Goal: Task Accomplishment & Management: Manage account settings

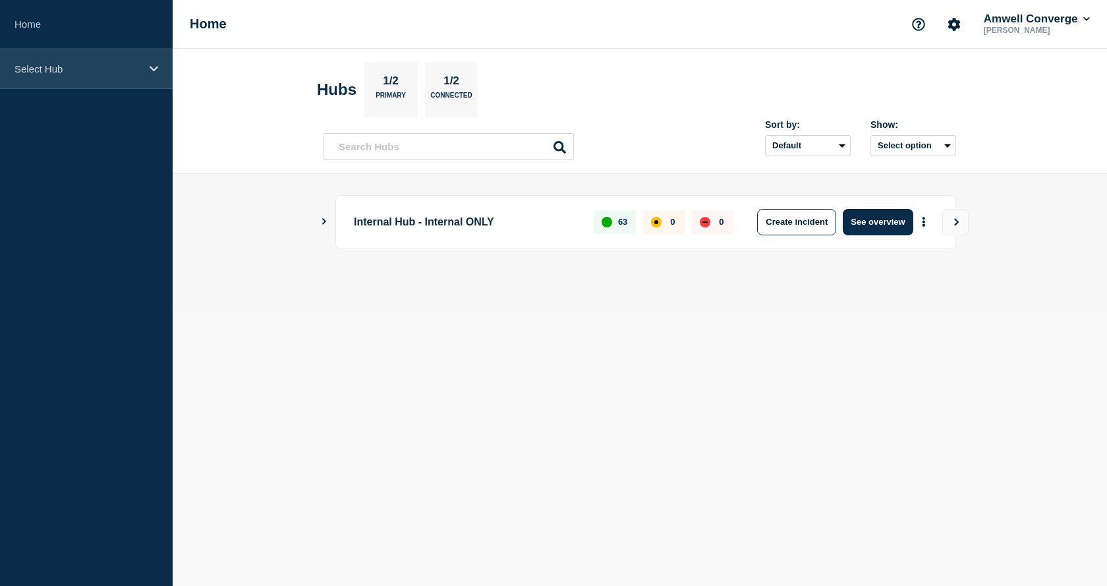
click at [156, 72] on icon at bounding box center [154, 69] width 9 height 10
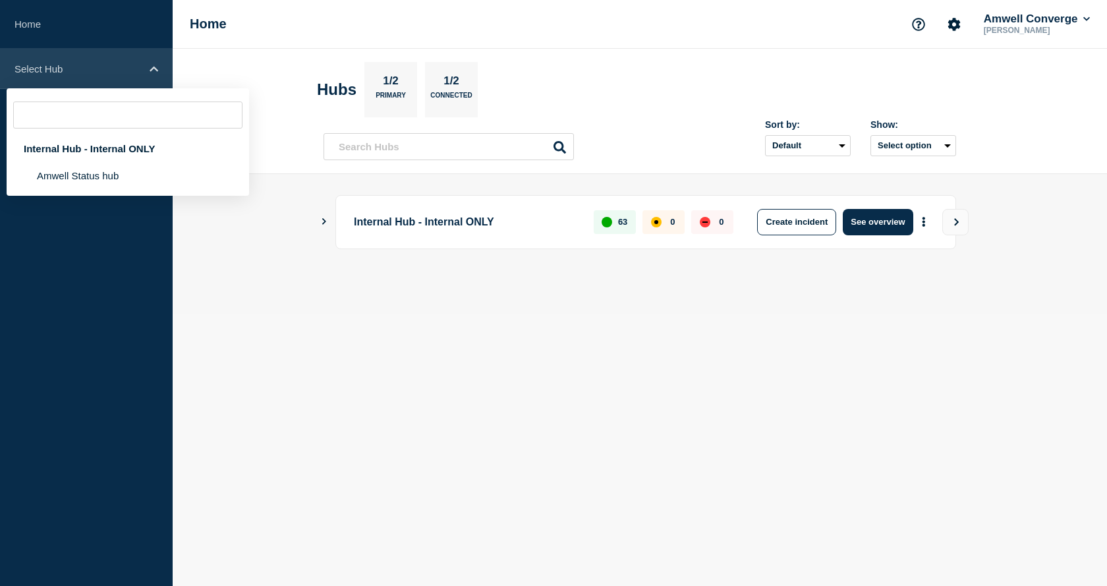
click at [156, 72] on icon at bounding box center [154, 69] width 9 height 10
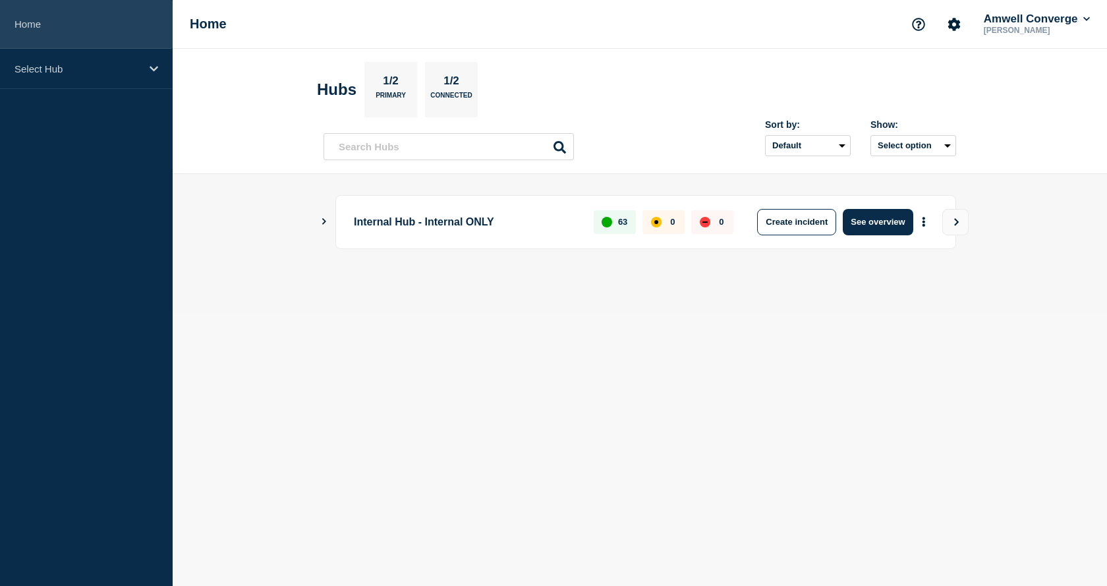
click at [29, 23] on link "Home" at bounding box center [86, 24] width 173 height 49
click at [952, 28] on icon "Account settings" at bounding box center [954, 24] width 13 height 13
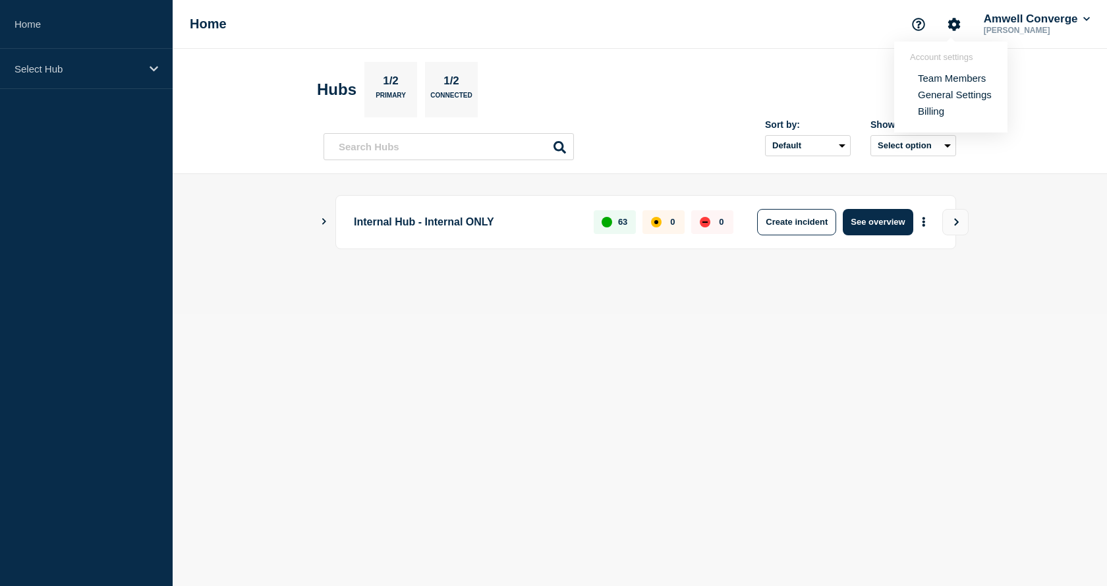
click at [935, 78] on link "Team Members" at bounding box center [952, 77] width 68 height 11
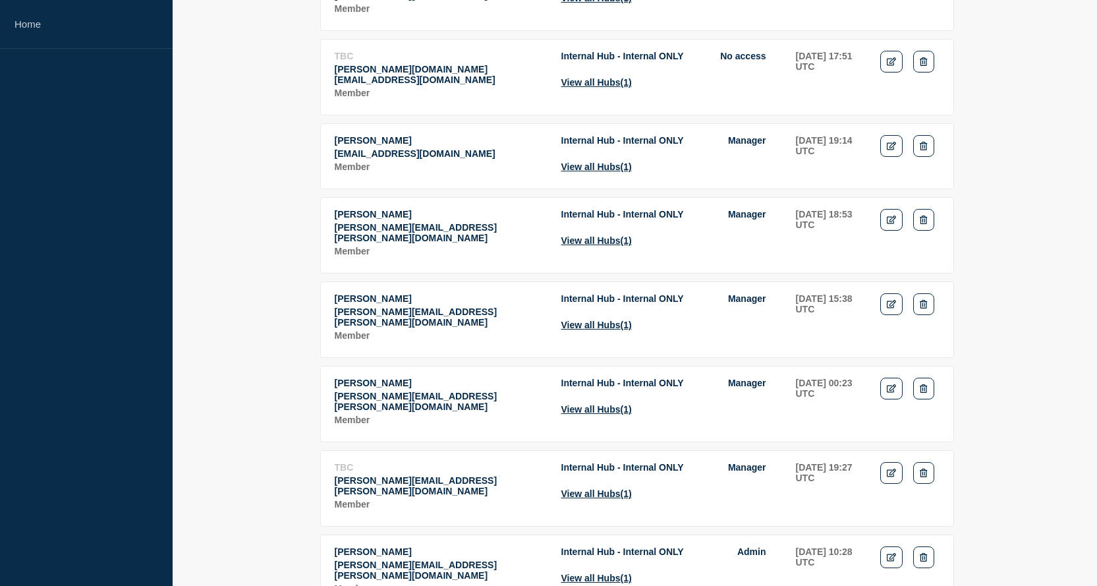
scroll to position [527, 0]
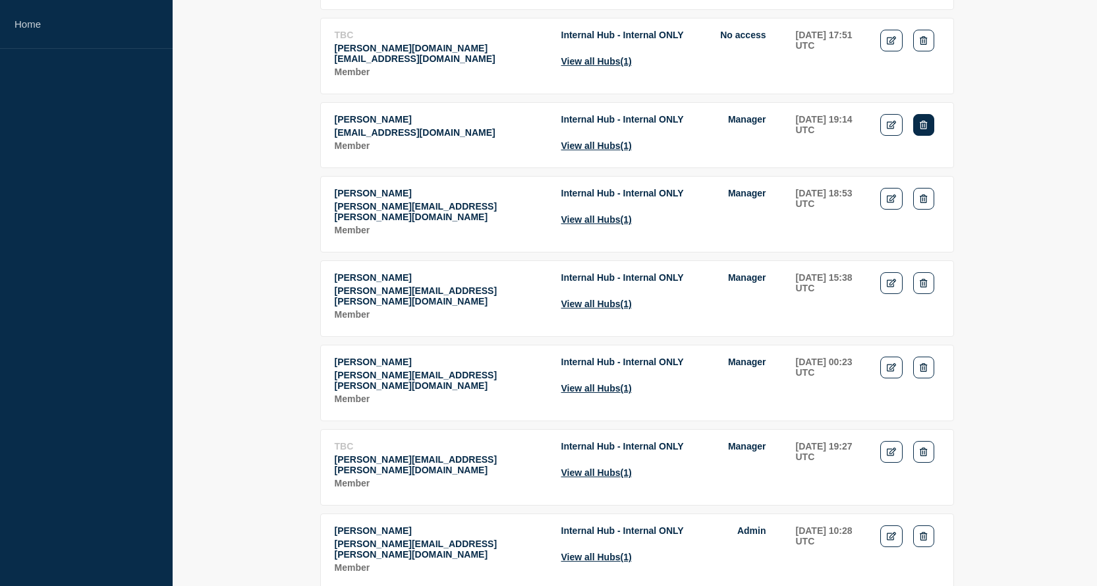
click at [926, 121] on icon "Delete" at bounding box center [923, 125] width 7 height 9
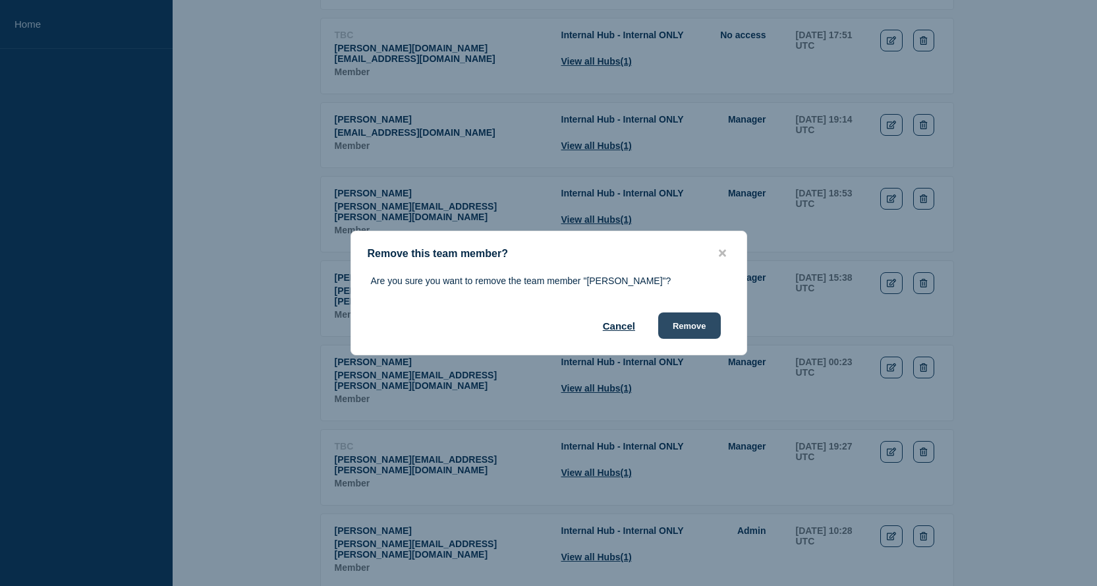
click at [699, 326] on button "Remove" at bounding box center [689, 325] width 63 height 26
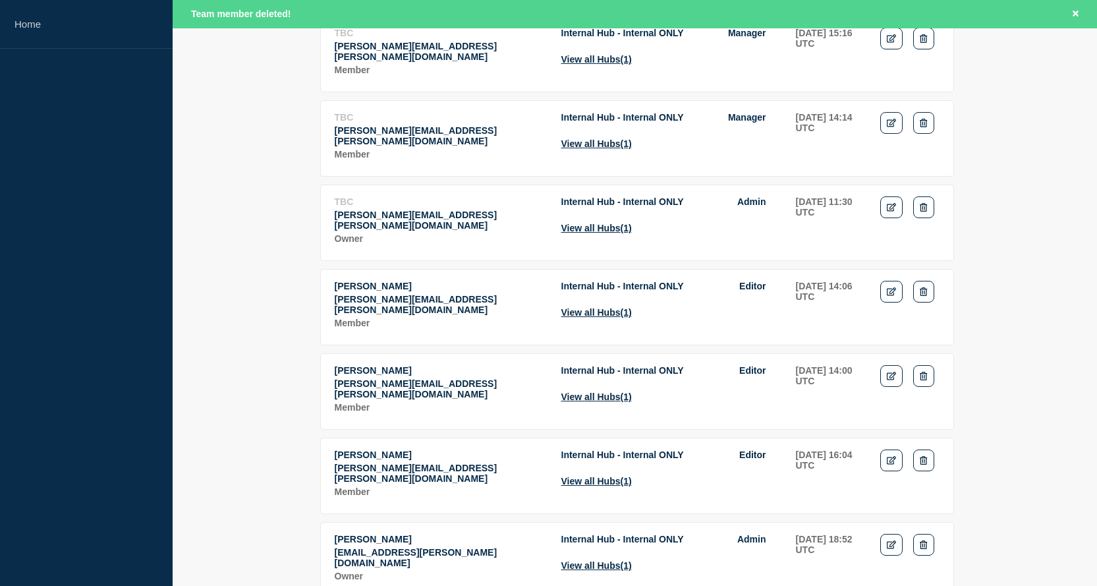
scroll to position [1741, 0]
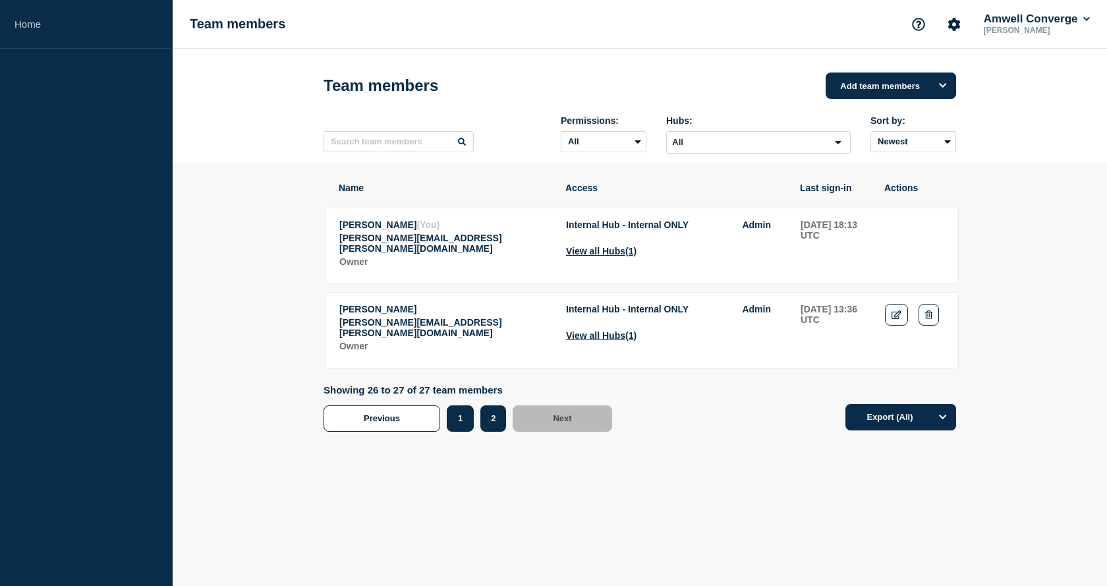
click at [465, 419] on button "1" at bounding box center [460, 418] width 27 height 26
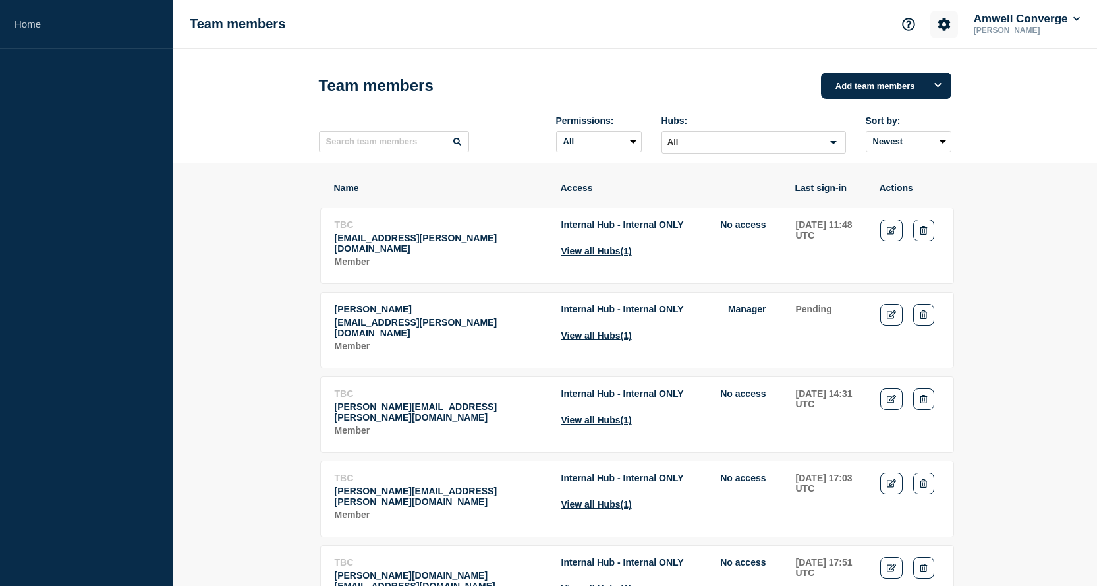
click at [944, 30] on icon "Account settings" at bounding box center [944, 24] width 13 height 13
click at [926, 96] on link "General Settings" at bounding box center [945, 94] width 74 height 11
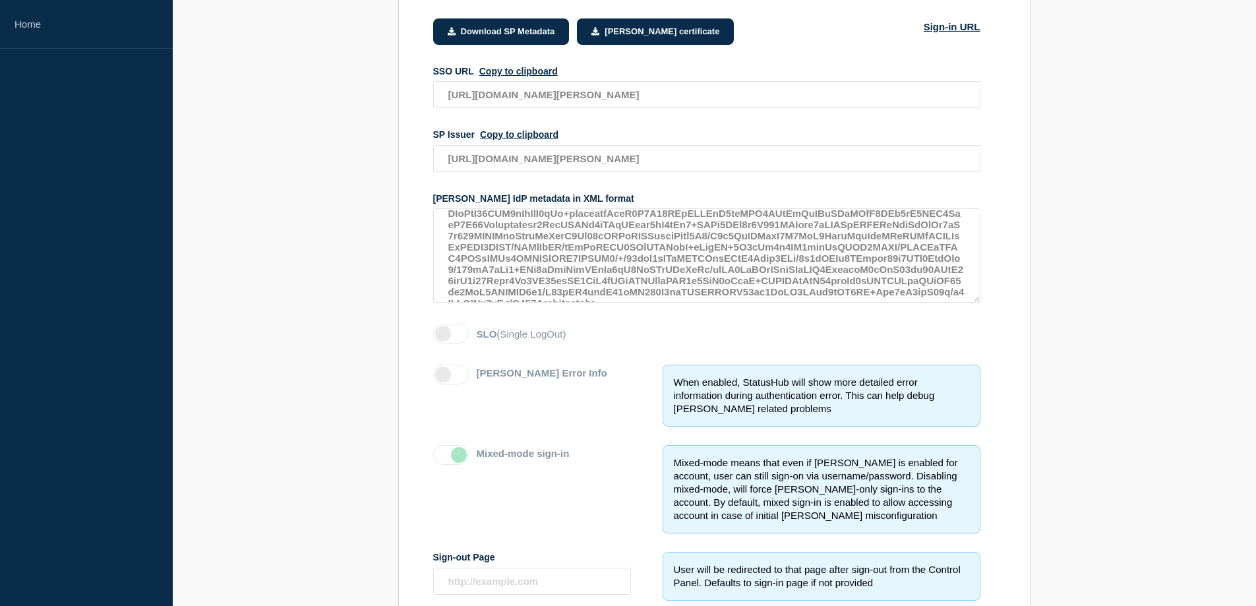
scroll to position [100, 0]
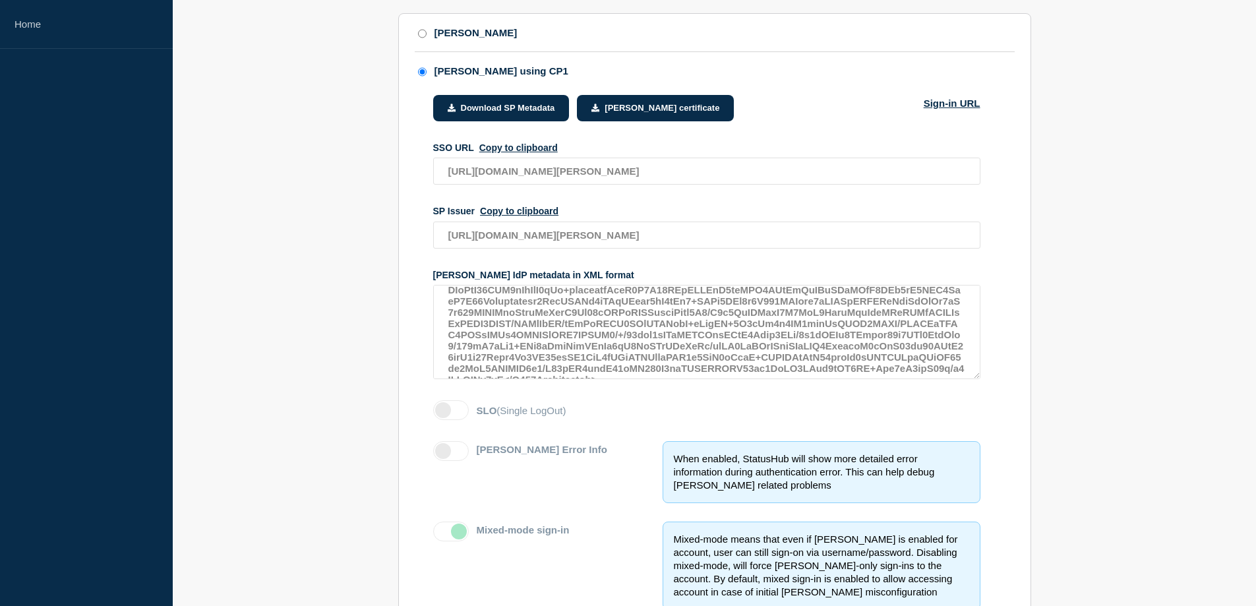
click at [963, 114] on link "Sign-in URL" at bounding box center [951, 120] width 57 height 45
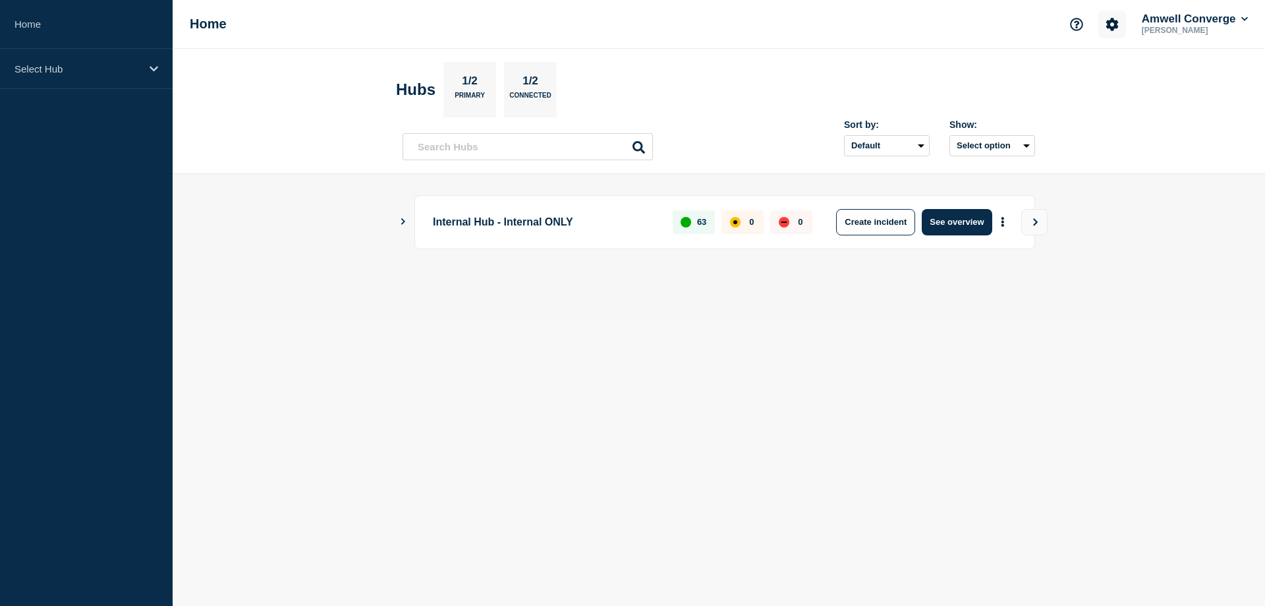
click at [1106, 30] on icon "Account settings" at bounding box center [1112, 24] width 13 height 13
click at [1100, 96] on link "General Settings" at bounding box center [1113, 94] width 74 height 11
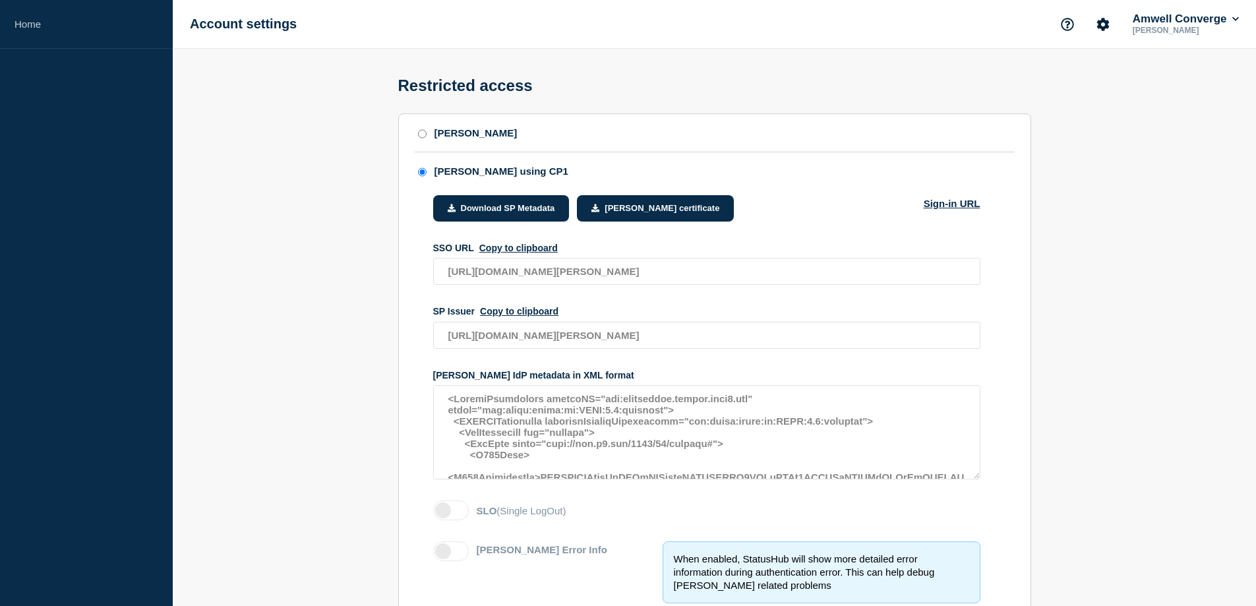
click at [297, 434] on section "SAML SAML using CP1 Download SP Metadata SAML certificate Sign-in URL SSO URL C…" at bounding box center [714, 591] width 1083 height 956
click at [510, 253] on button "Copy to clipboard" at bounding box center [518, 248] width 78 height 11
click at [510, 316] on button "Copy to clipboard" at bounding box center [519, 311] width 78 height 11
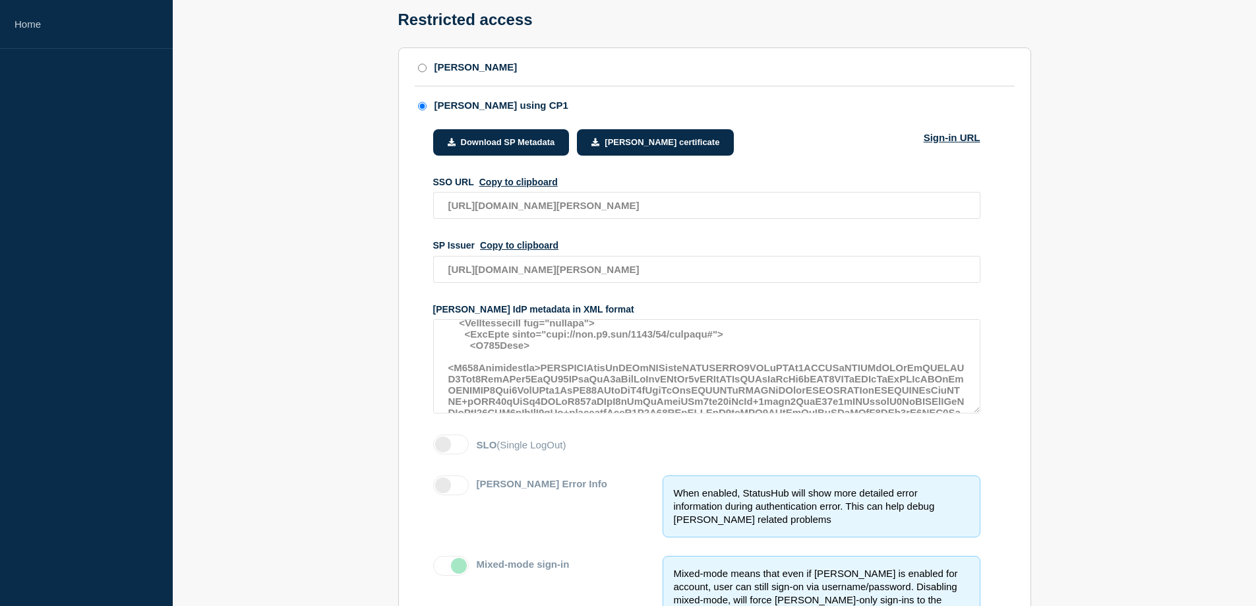
scroll to position [66, 0]
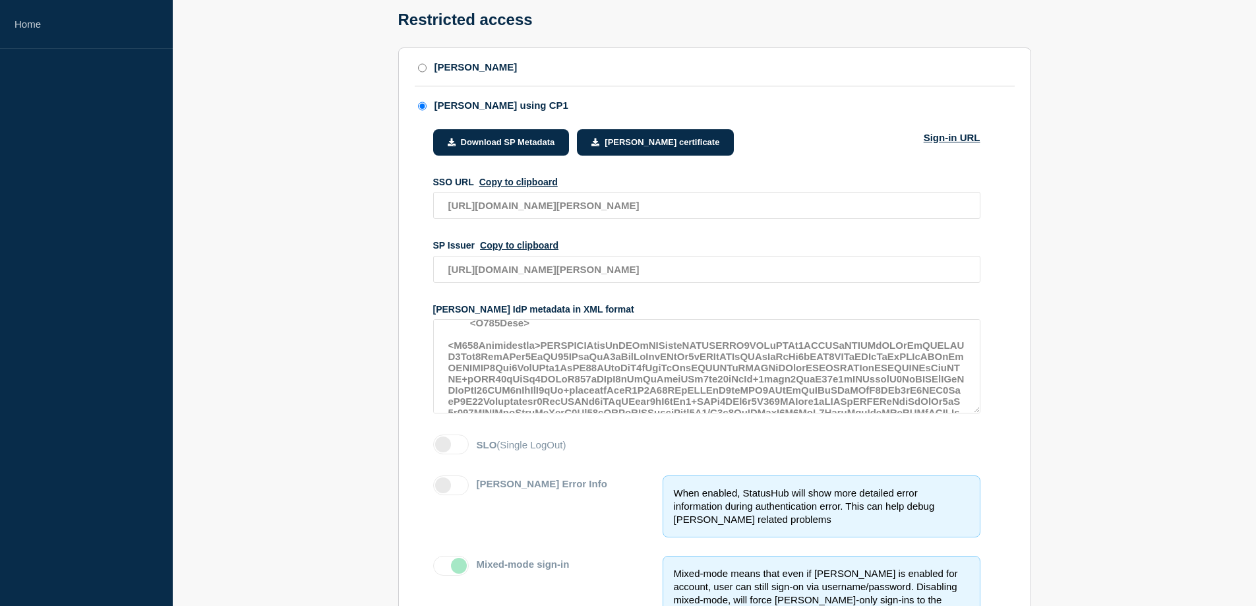
click at [425, 71] on input "SAML" at bounding box center [422, 67] width 9 height 9
radio input "true"
radio input "false"
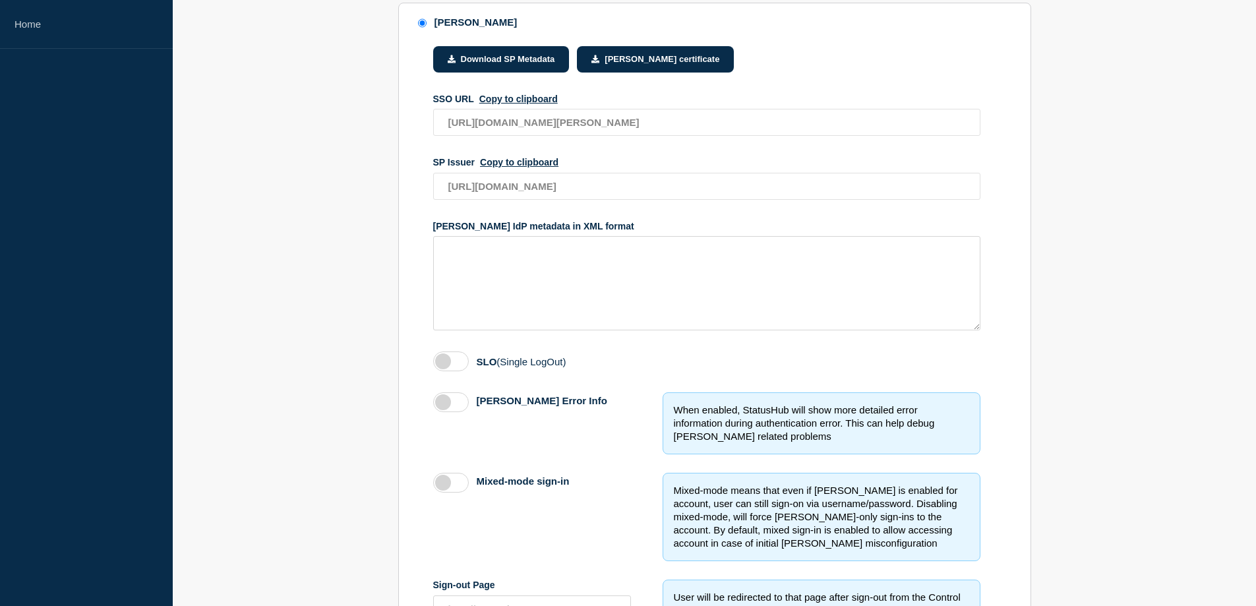
scroll to position [0, 0]
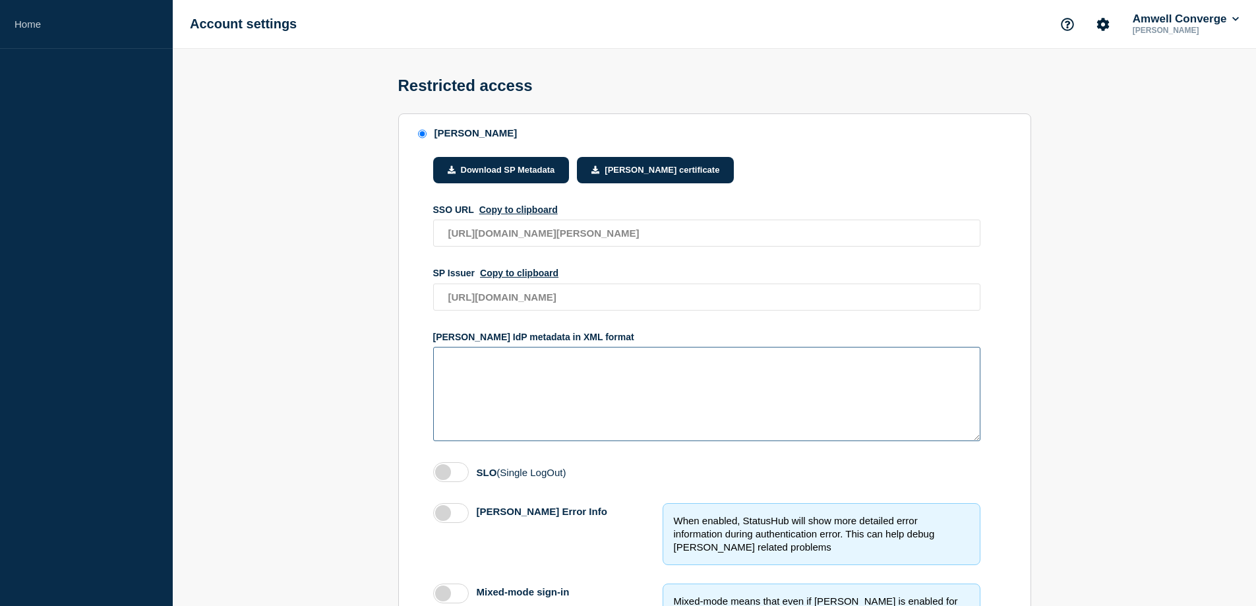
click at [528, 380] on textarea "access restriction method" at bounding box center [706, 394] width 547 height 94
paste textarea "<?xml version="1.0" encoding="utf-8"?><EntityDescriptor ID="_4ce8116e-b76a-4d72…"
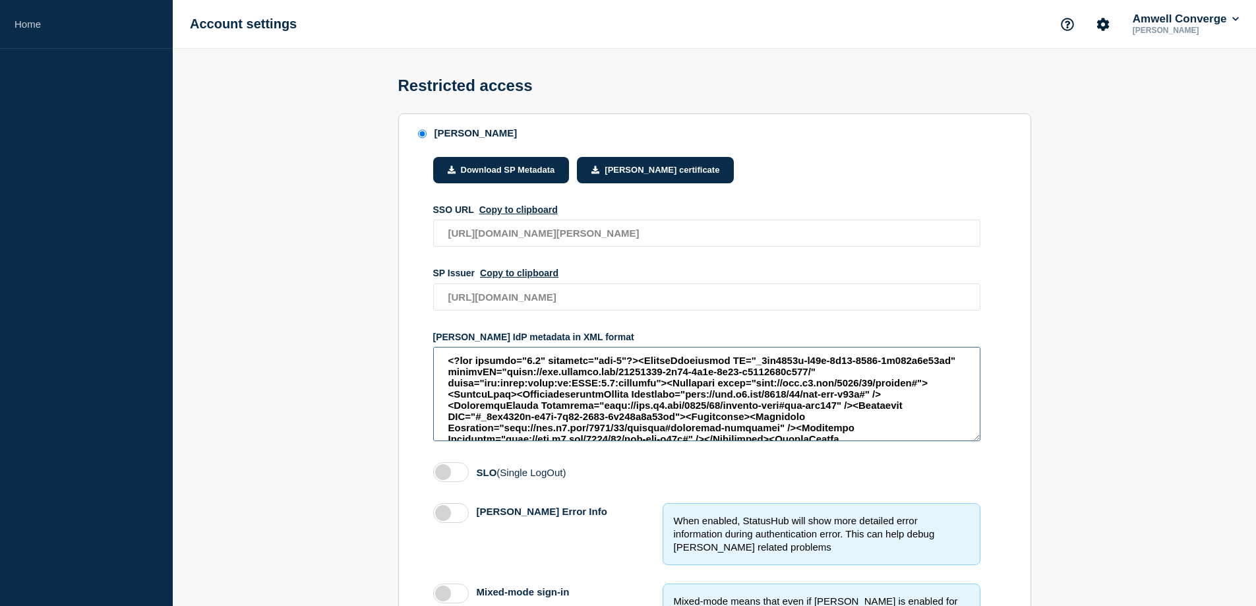
scroll to position [1842, 0]
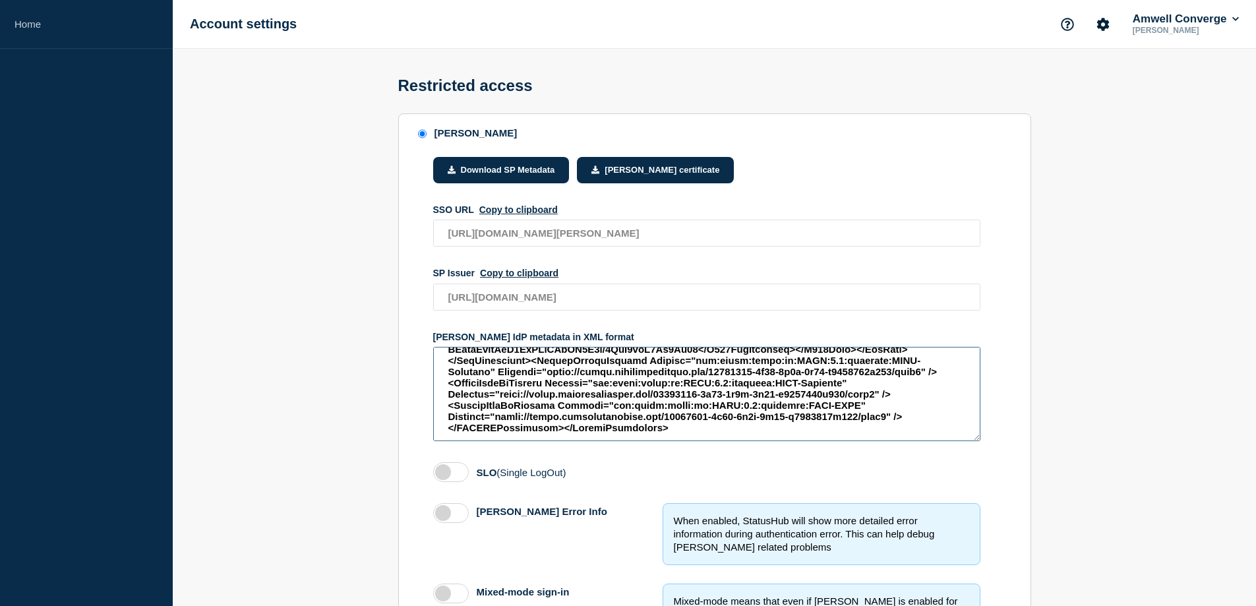
type textarea "<?xml version="1.0" encoding="utf-8"?><EntityDescriptor ID="_4ce8116e-b76a-4d72…"
click at [368, 438] on section "SAML Download SP Metadata SAML certificate SSO URL Copy to clipboard https://am…" at bounding box center [714, 591] width 1083 height 956
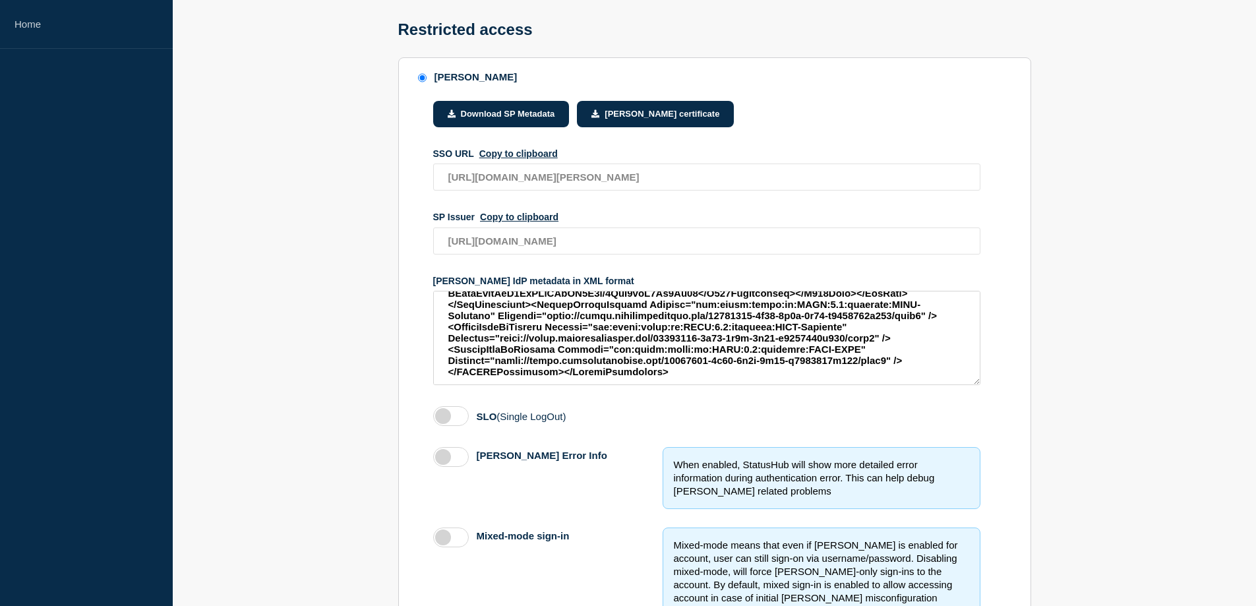
scroll to position [132, 0]
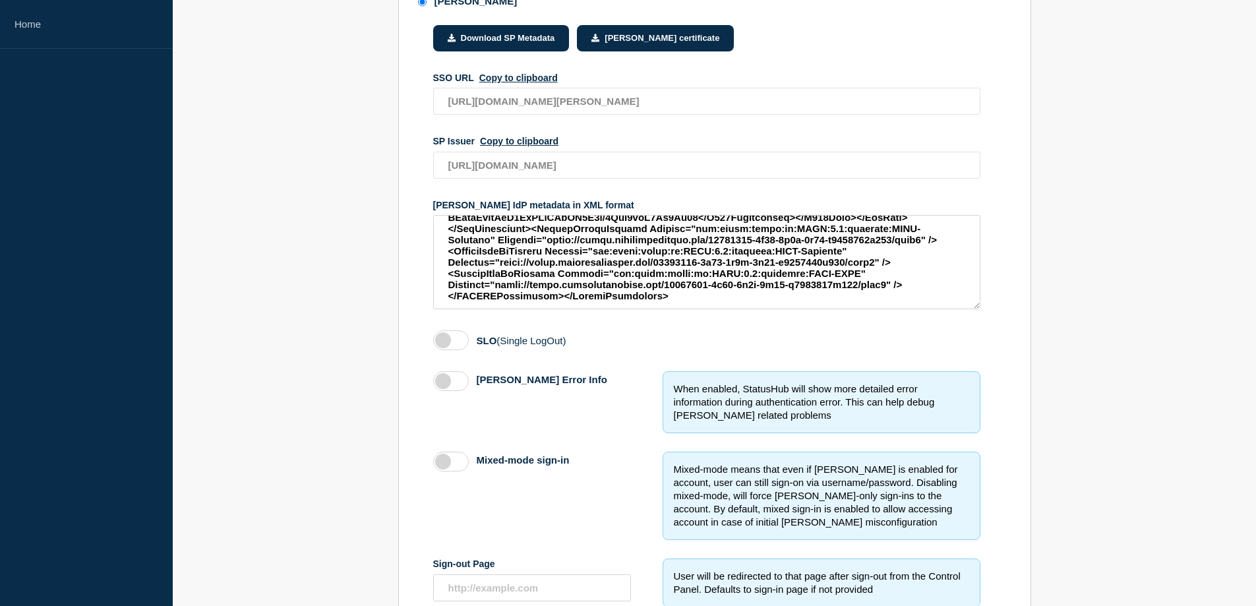
click at [445, 465] on label "access restriction method" at bounding box center [451, 461] width 36 height 20
click at [0, 0] on input "Mixed-mode sign-in" at bounding box center [0, 0] width 0 height 0
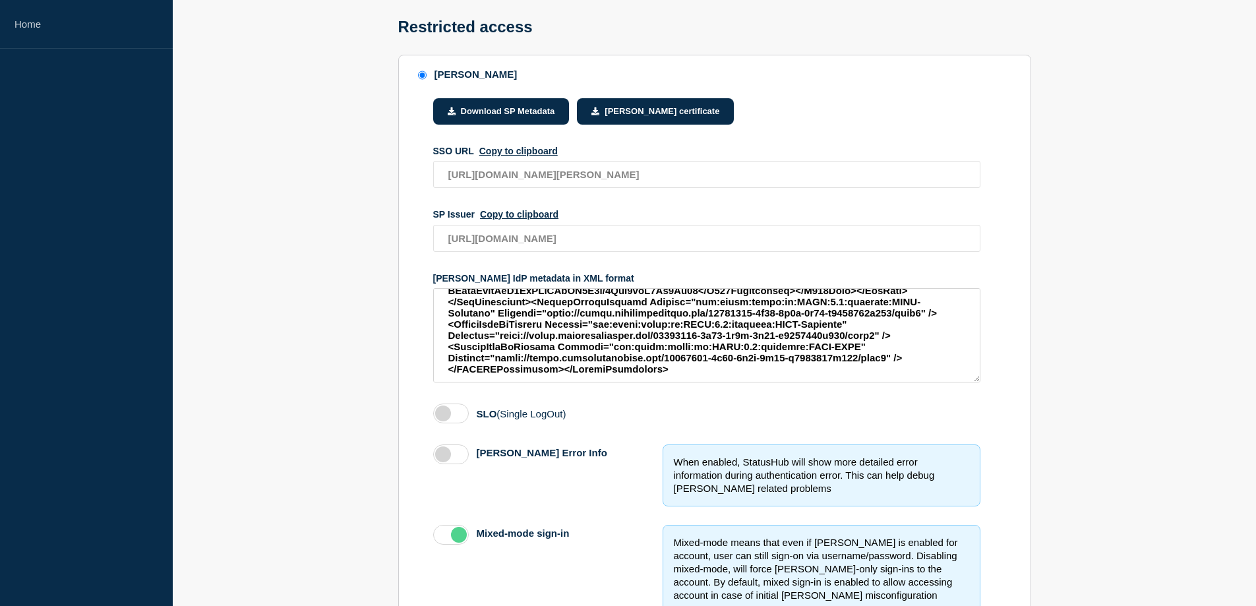
scroll to position [0, 0]
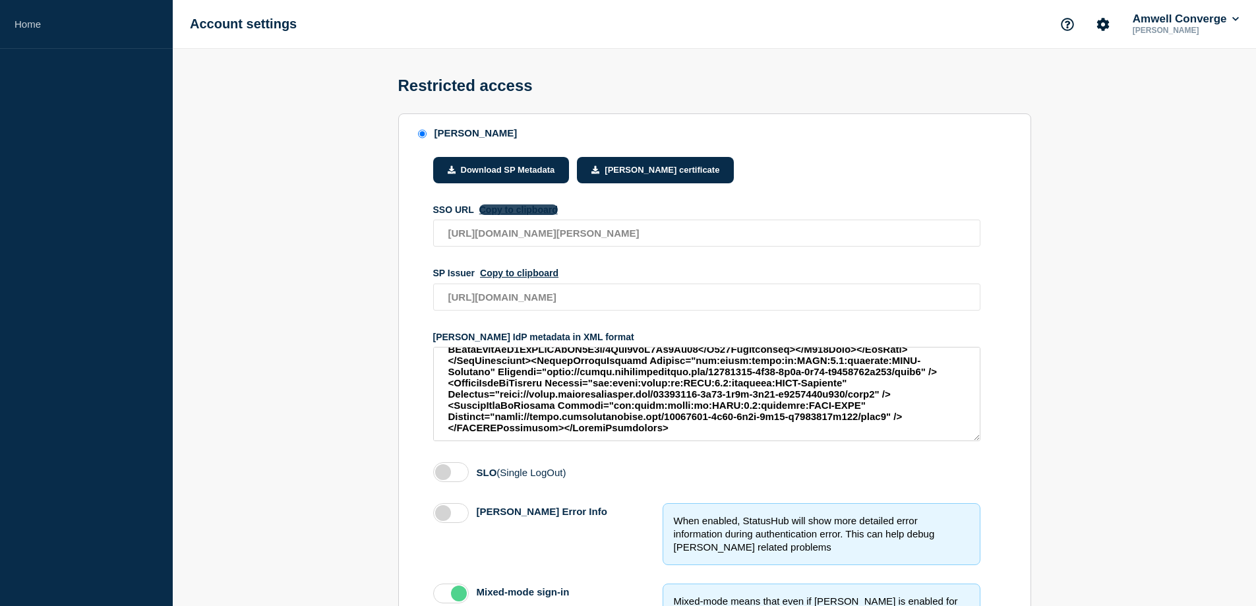
click at [531, 215] on button "Copy to clipboard" at bounding box center [518, 209] width 78 height 11
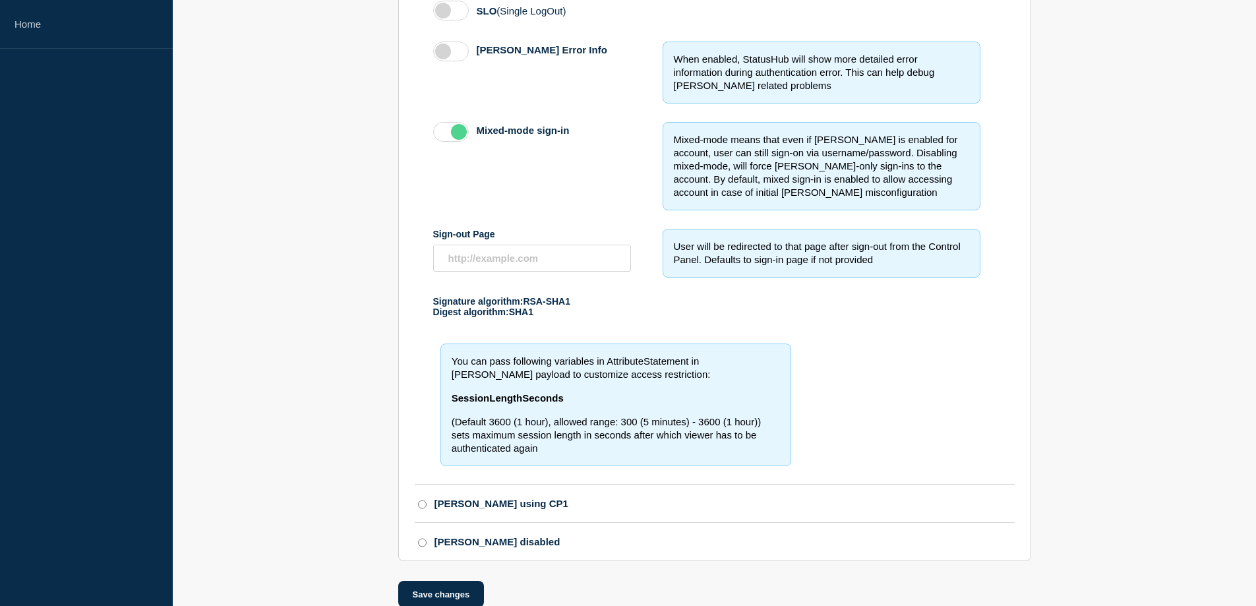
scroll to position [496, 0]
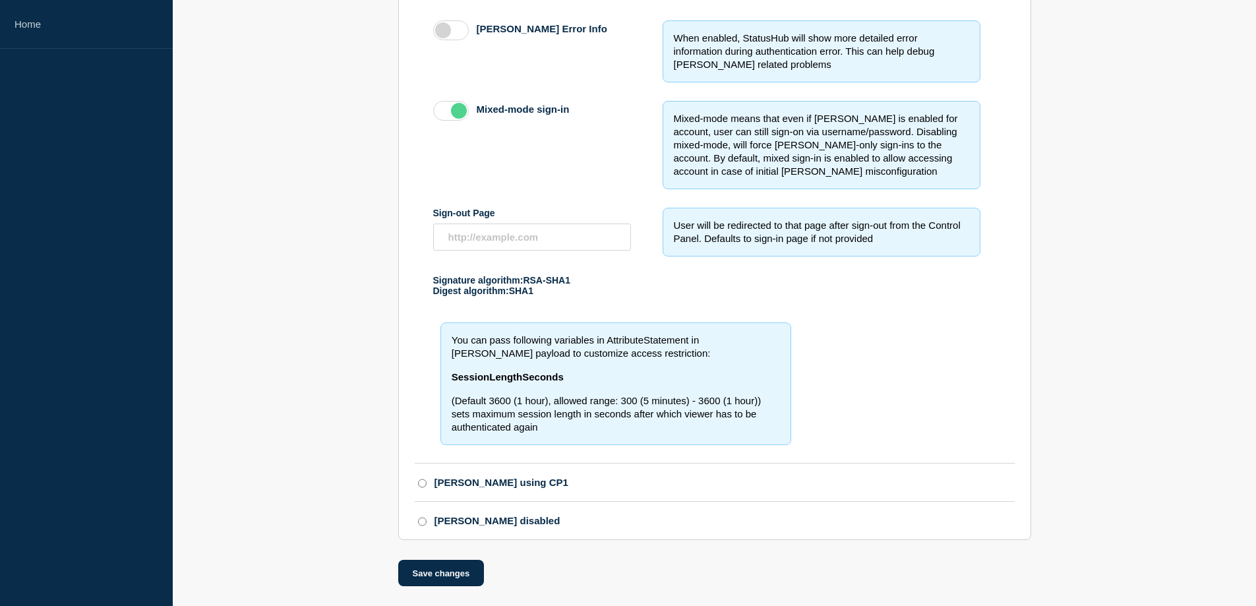
click at [422, 478] on input "SAML using CP1" at bounding box center [422, 482] width 9 height 9
radio input "true"
radio input "false"
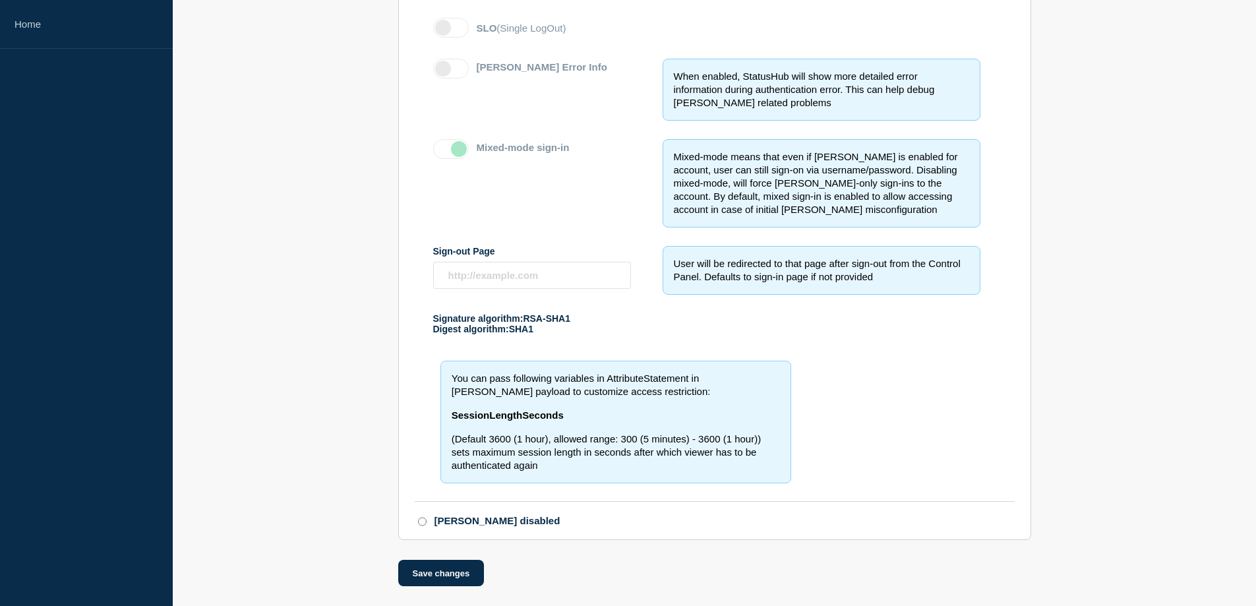
click at [425, 525] on input "SAML disabled" at bounding box center [422, 521] width 9 height 9
radio input "true"
radio input "false"
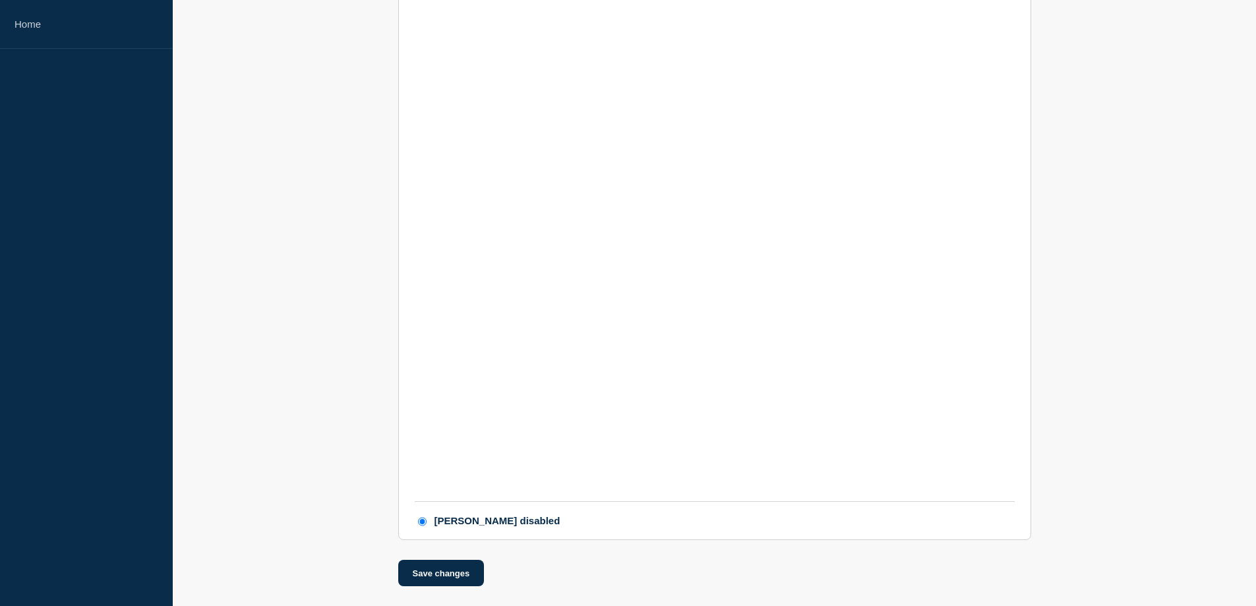
scroll to position [0, 0]
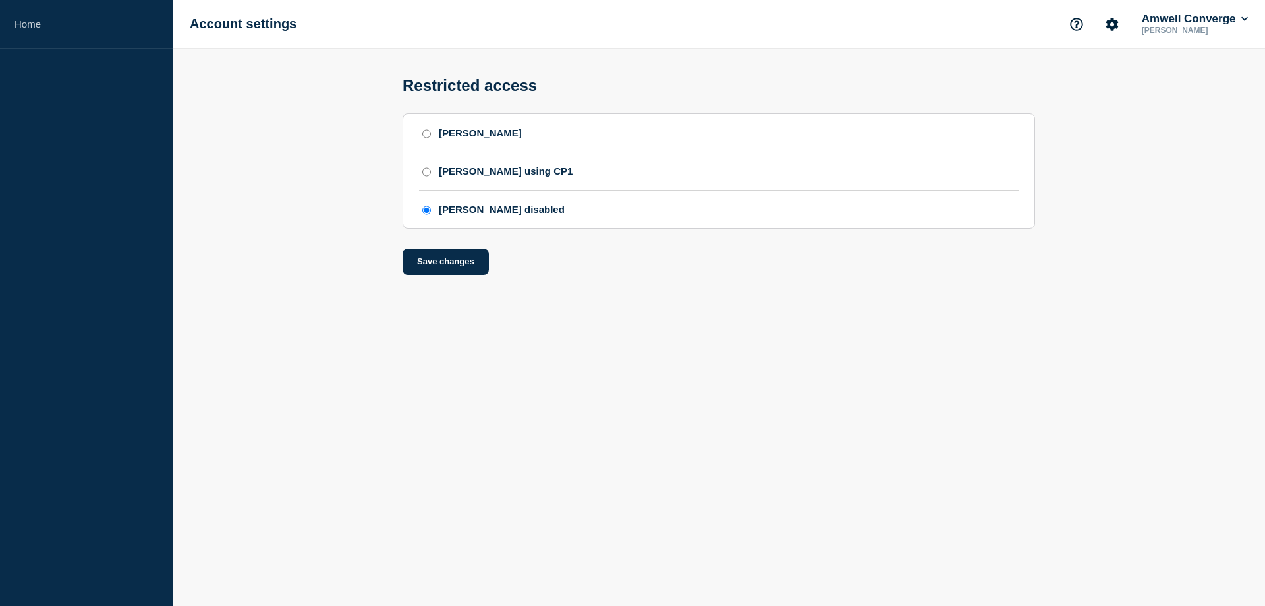
click at [426, 138] on input "SAML" at bounding box center [426, 133] width 9 height 9
radio input "true"
radio input "false"
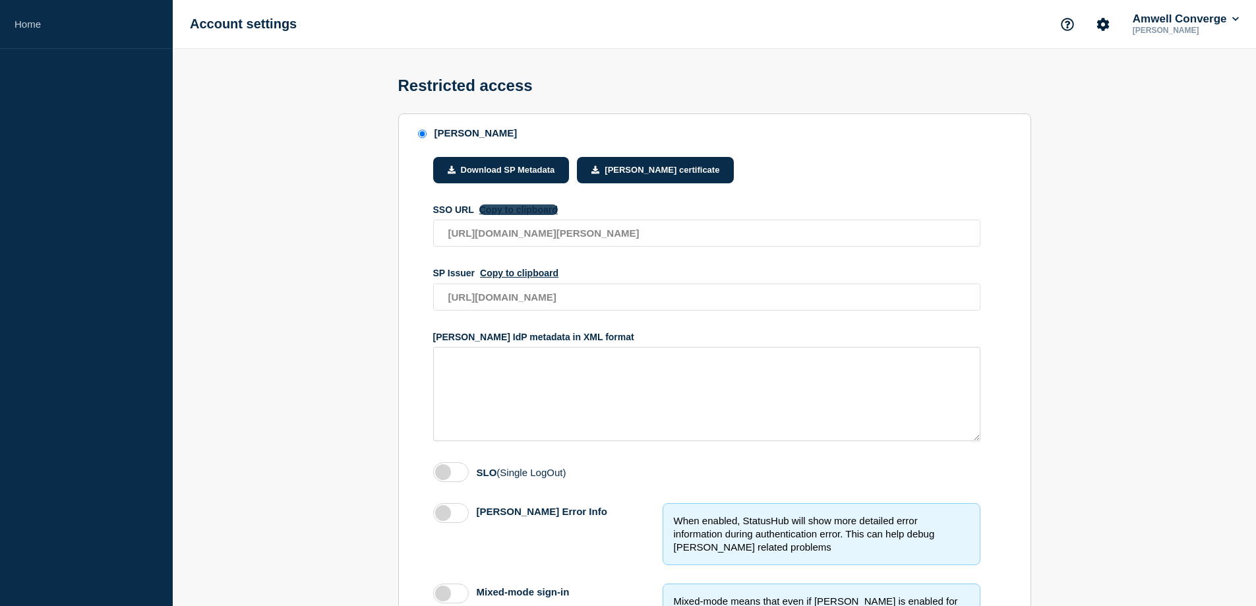
click at [516, 214] on button "Copy to clipboard" at bounding box center [518, 209] width 78 height 11
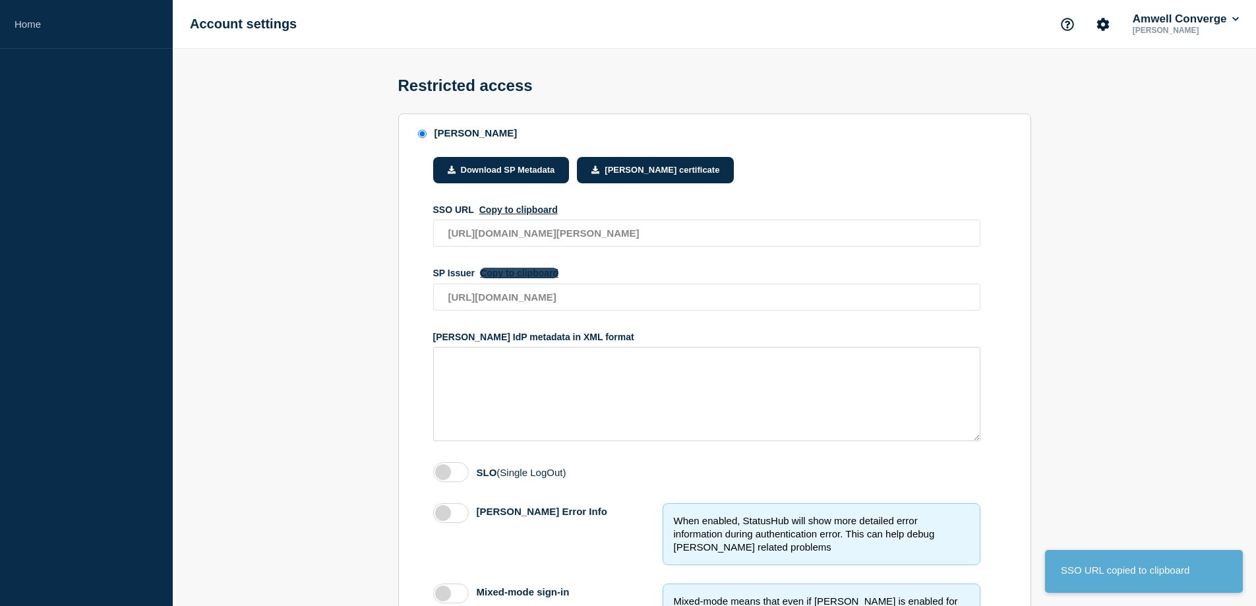
click at [510, 276] on button "Copy to clipboard" at bounding box center [519, 273] width 78 height 11
click at [346, 287] on section "SAML Download SP Metadata SAML certificate SSO URL Copy to clipboard https://am…" at bounding box center [714, 591] width 1083 height 956
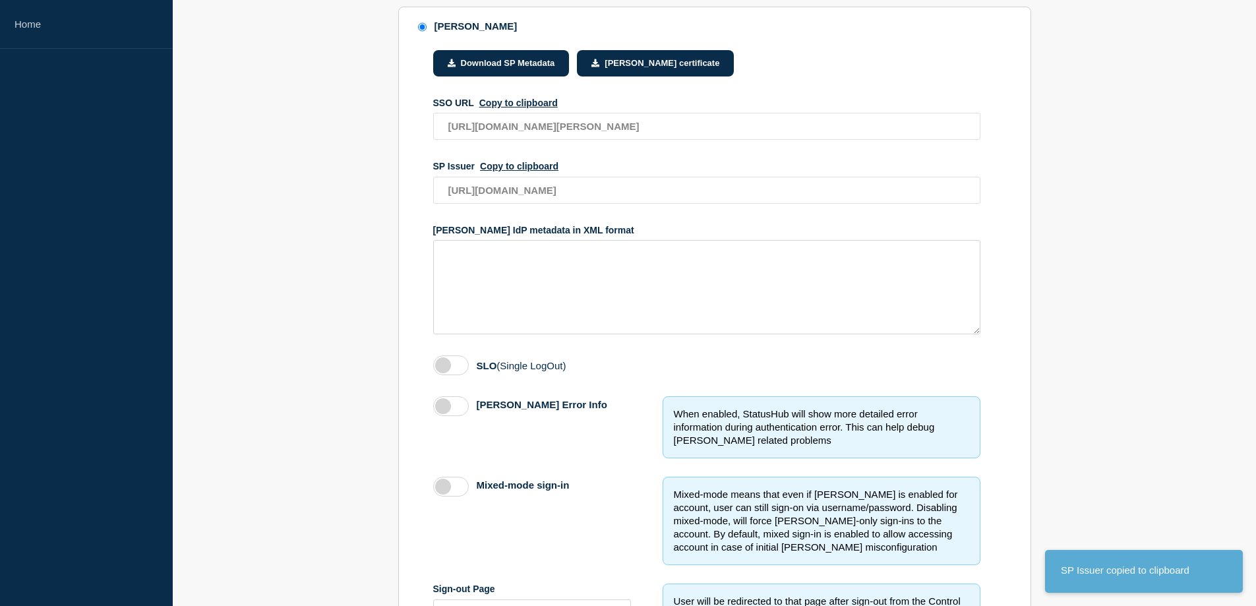
scroll to position [132, 0]
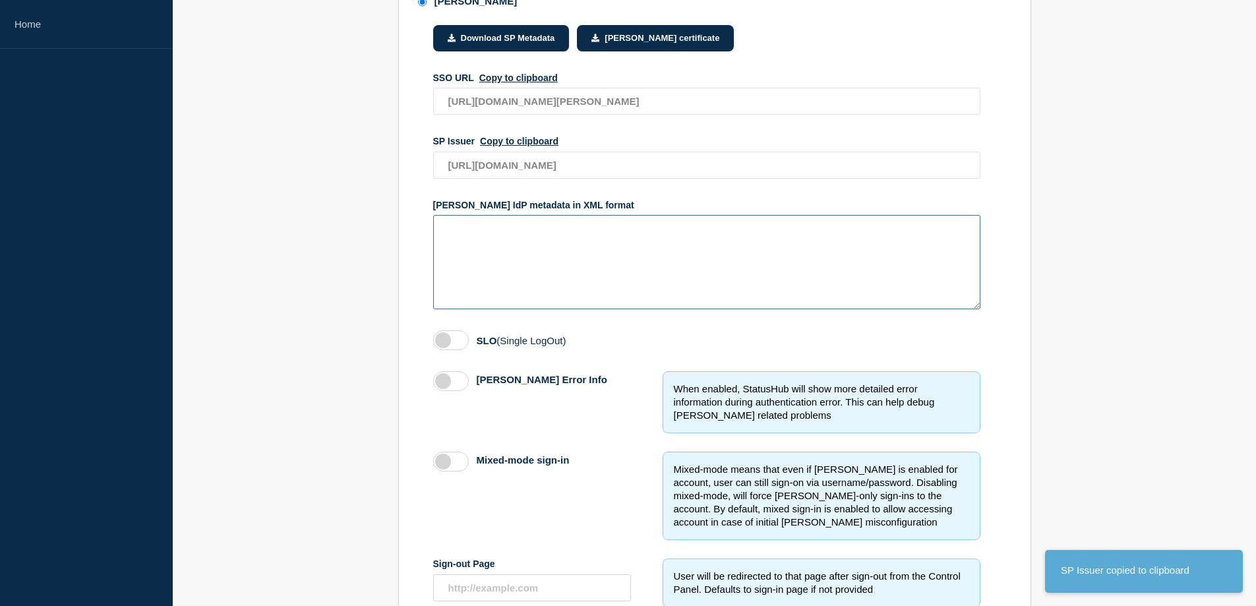
click at [511, 257] on textarea "access restriction method" at bounding box center [706, 262] width 547 height 94
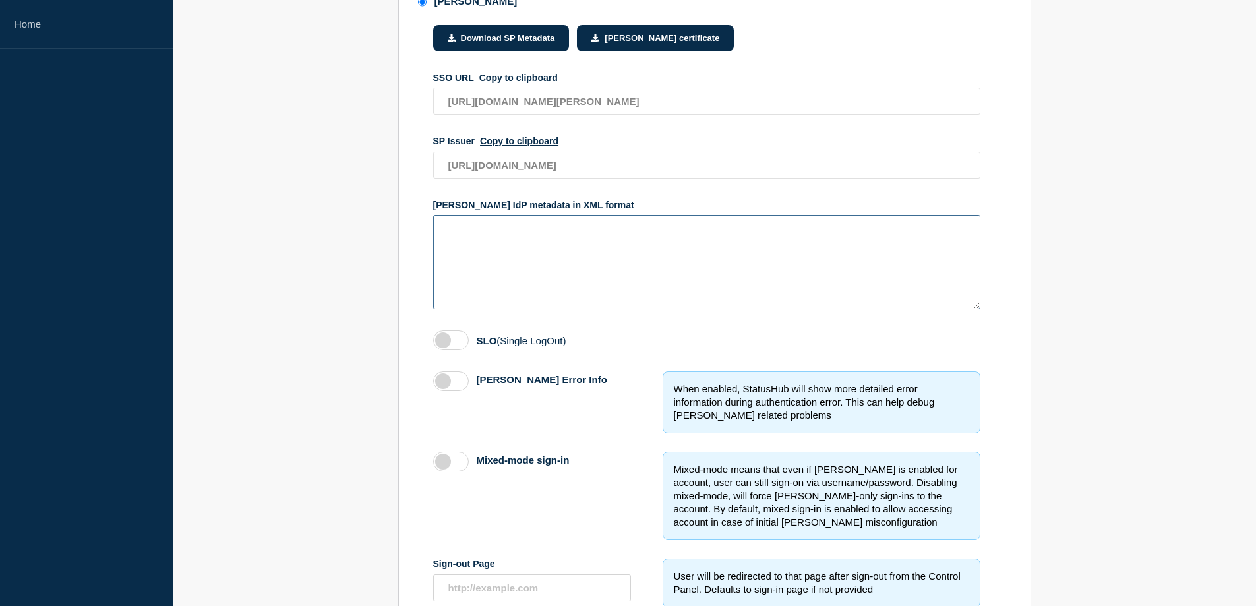
click at [504, 268] on textarea "access restriction method" at bounding box center [706, 262] width 547 height 94
paste textarea "<?xml version="1.0" encoding="utf-8"?><EntityDescriptor ID="_4ce8116e-b76a-4d72…"
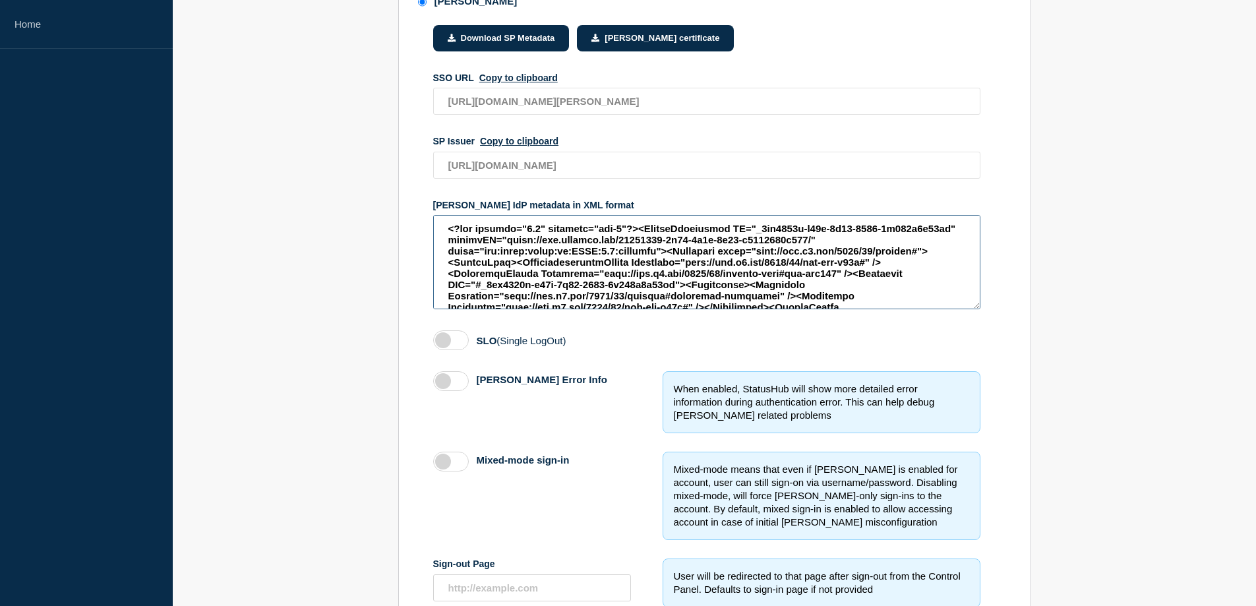
scroll to position [1842, 0]
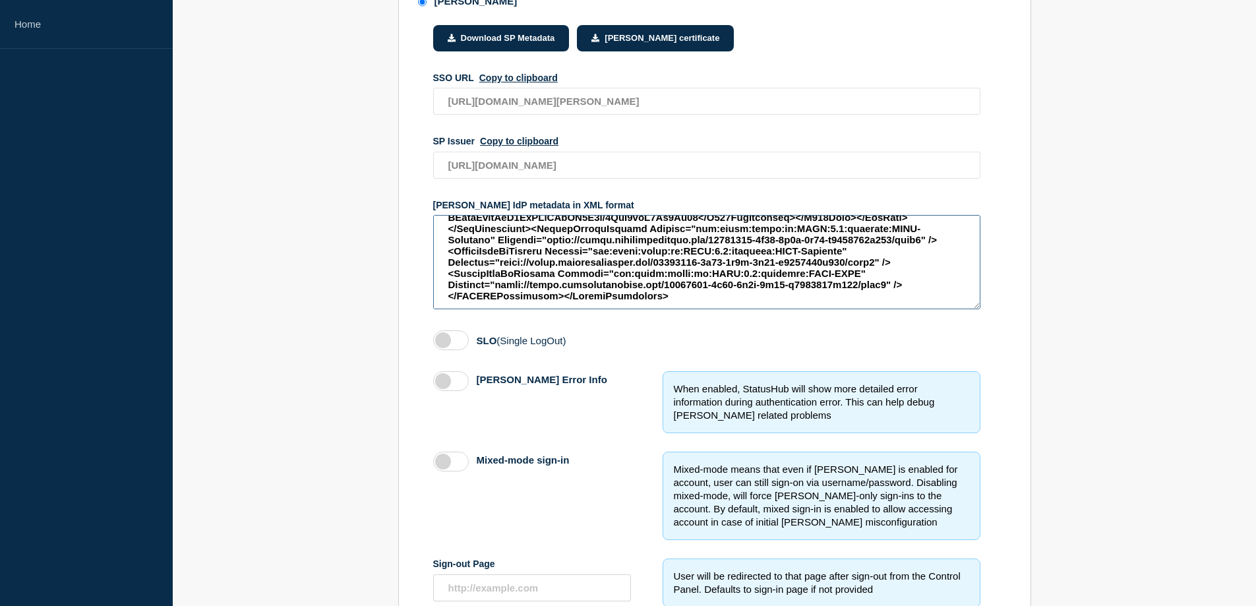
type textarea "<?xml version="1.0" encoding="utf-8"?><EntityDescriptor ID="_4ce8116e-b76a-4d72…"
click at [314, 274] on section "SAML Download SP Metadata SAML certificate SSO URL Copy to clipboard https://am…" at bounding box center [714, 460] width 1083 height 956
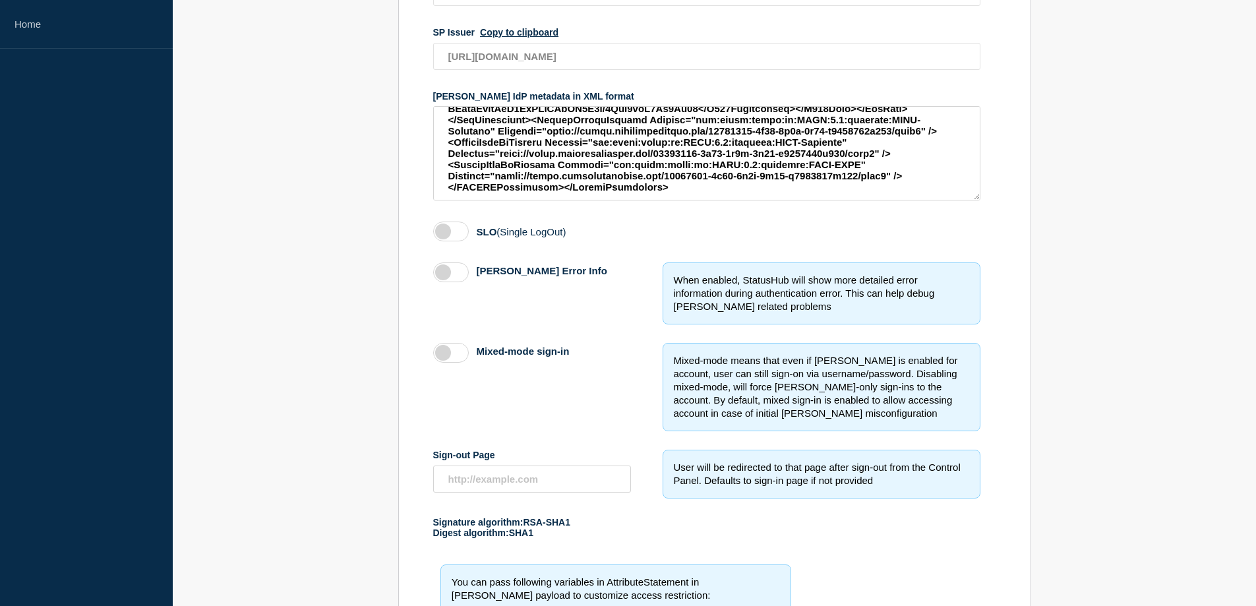
scroll to position [166, 0]
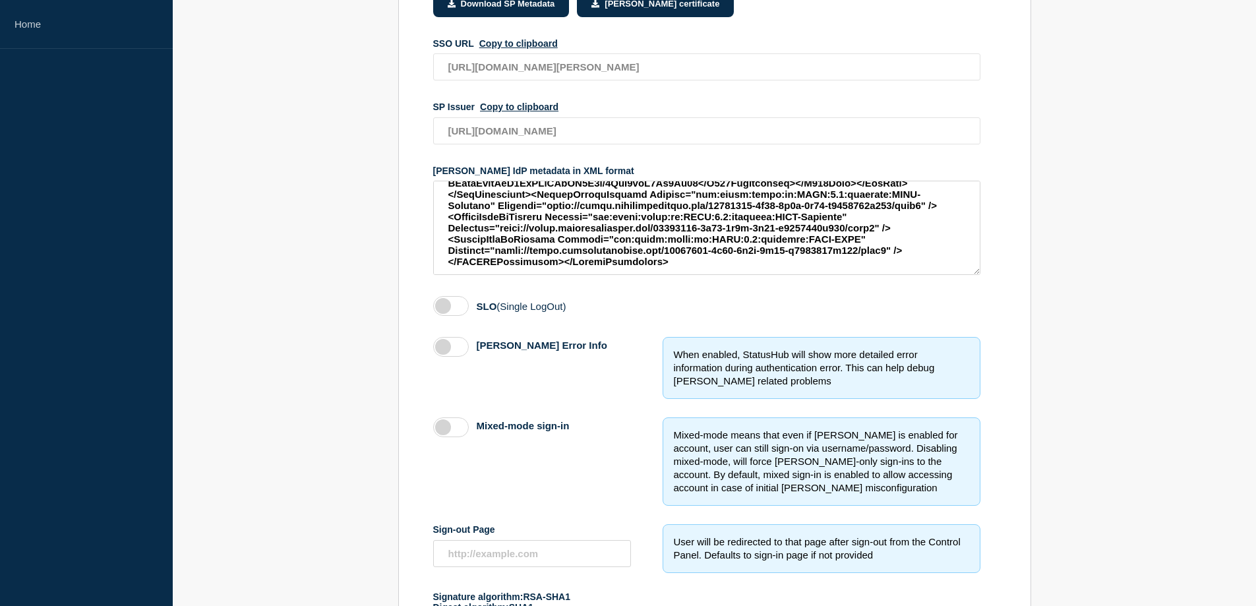
click at [440, 434] on label "access restriction method" at bounding box center [451, 427] width 36 height 20
click at [0, 0] on input "Mixed-mode sign-in" at bounding box center [0, 0] width 0 height 0
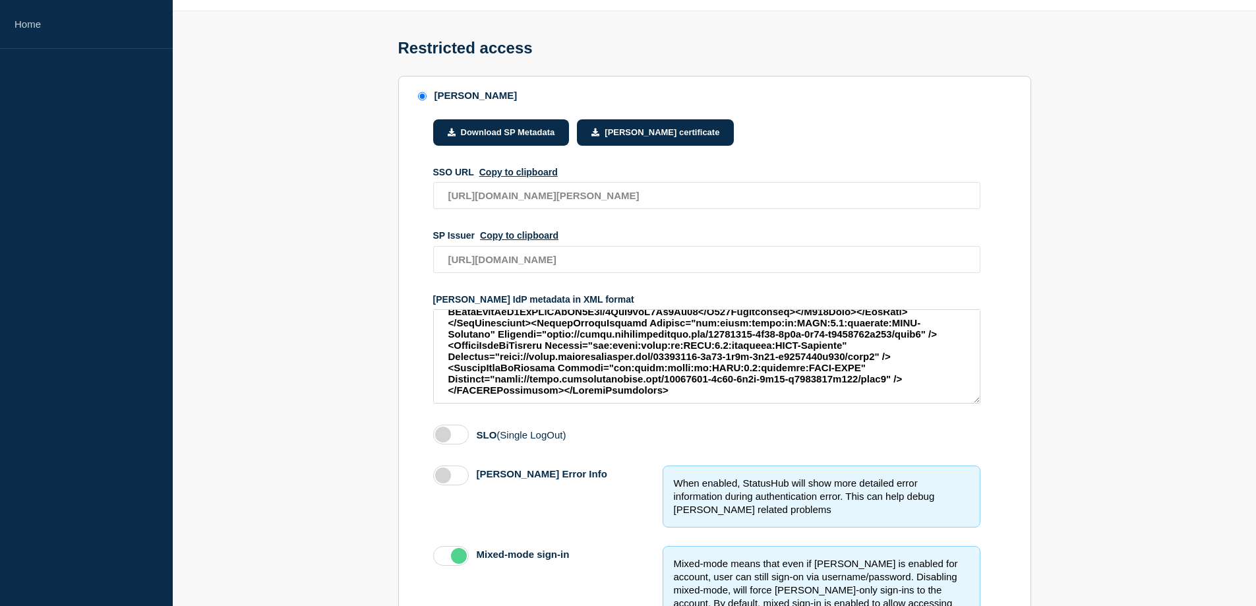
scroll to position [0, 0]
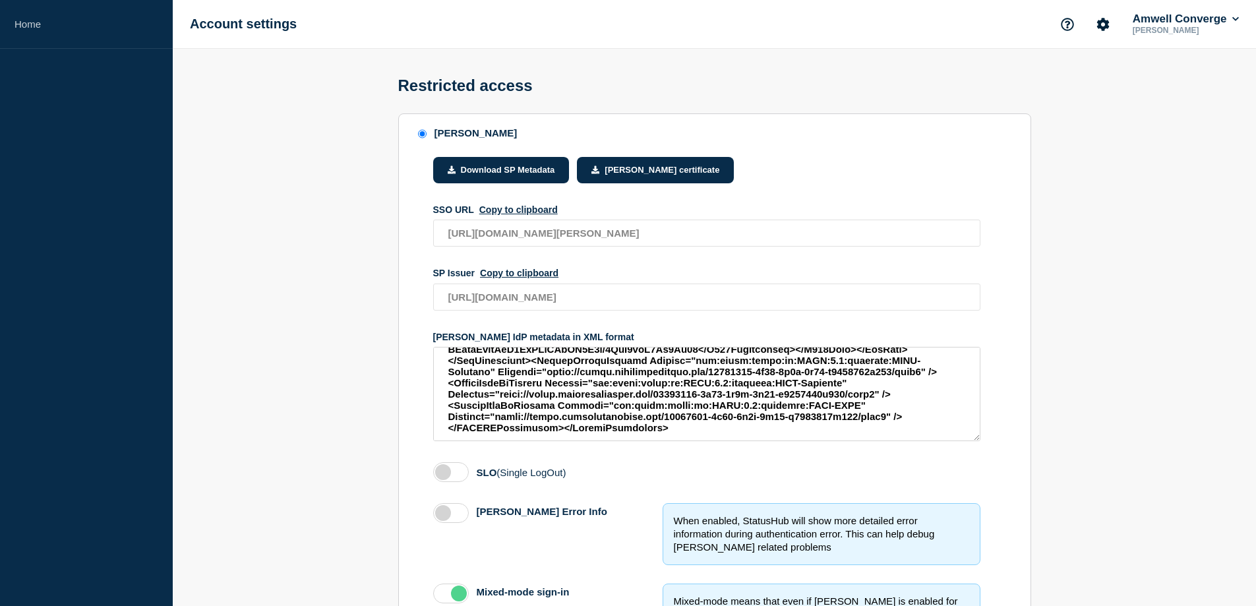
click at [366, 399] on section "SAML Download SP Metadata SAML certificate SSO URL Copy to clipboard https://am…" at bounding box center [714, 591] width 1083 height 956
click at [511, 179] on button "Download SP Metadata" at bounding box center [501, 170] width 136 height 26
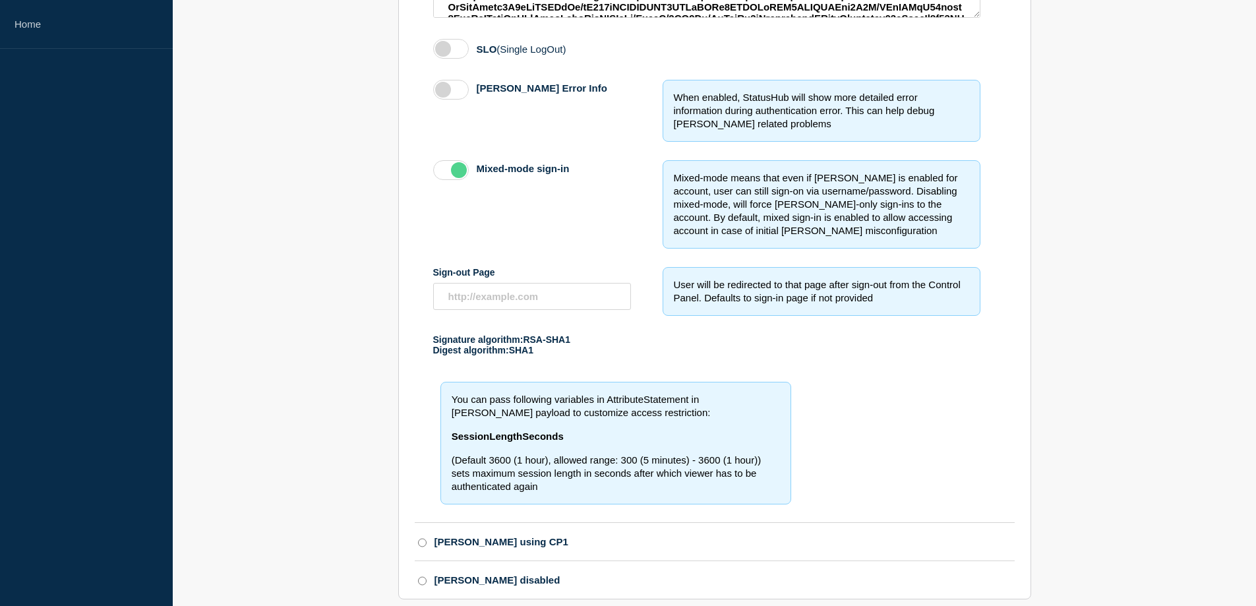
scroll to position [496, 0]
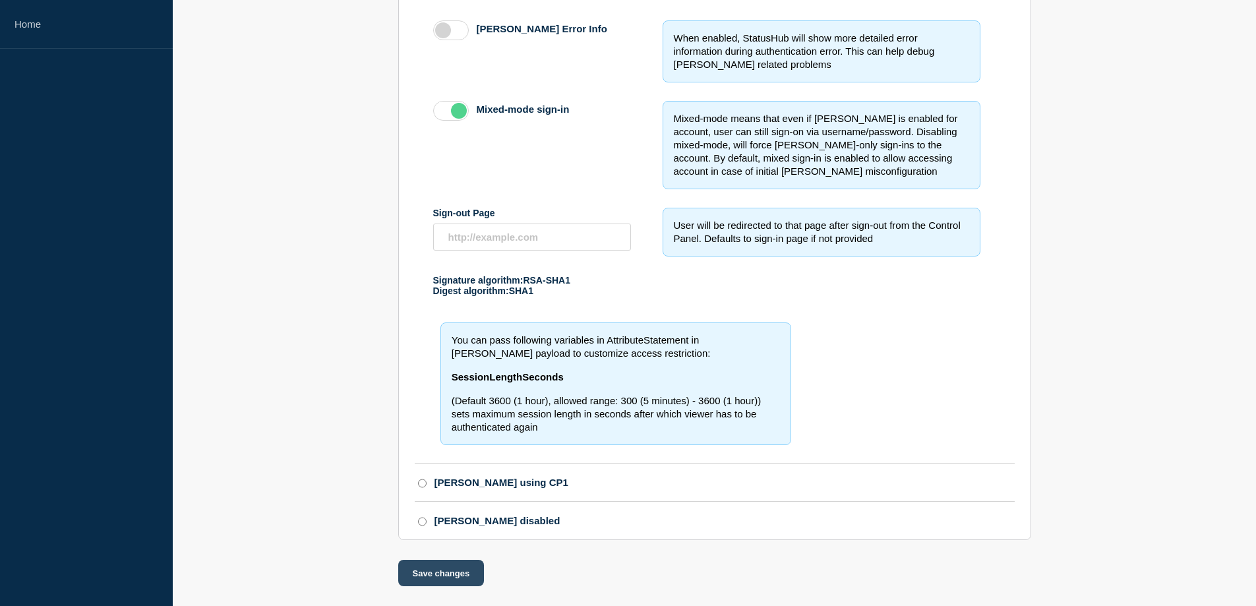
click at [447, 575] on button "Save changes" at bounding box center [441, 573] width 86 height 26
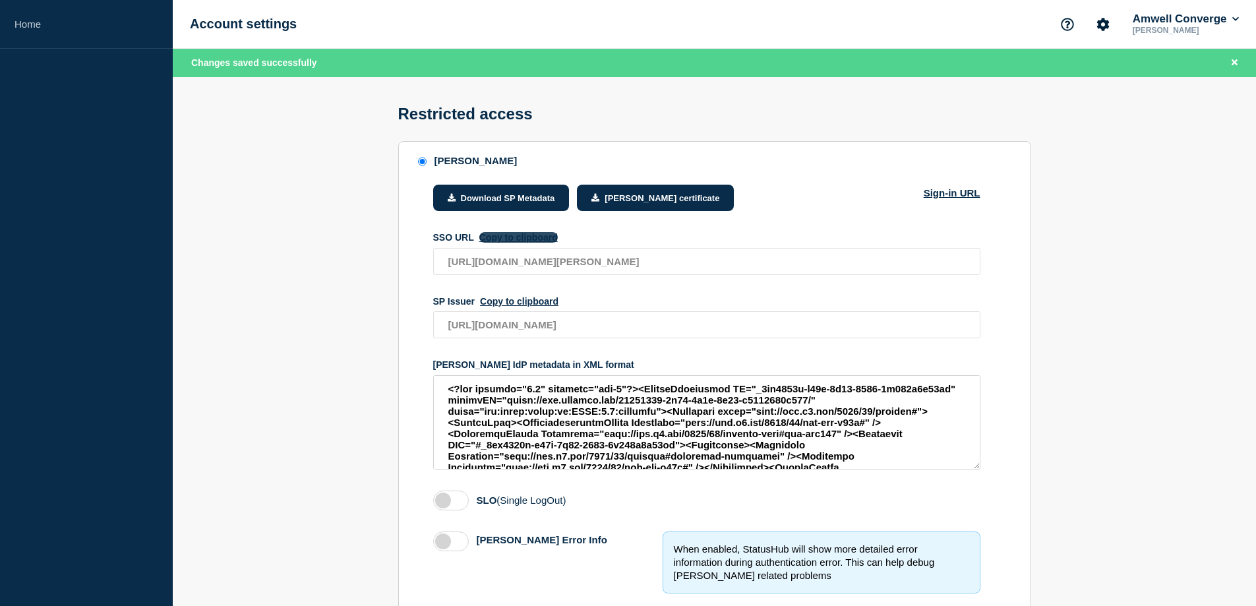
click at [515, 243] on button "Copy to clipboard" at bounding box center [518, 237] width 78 height 11
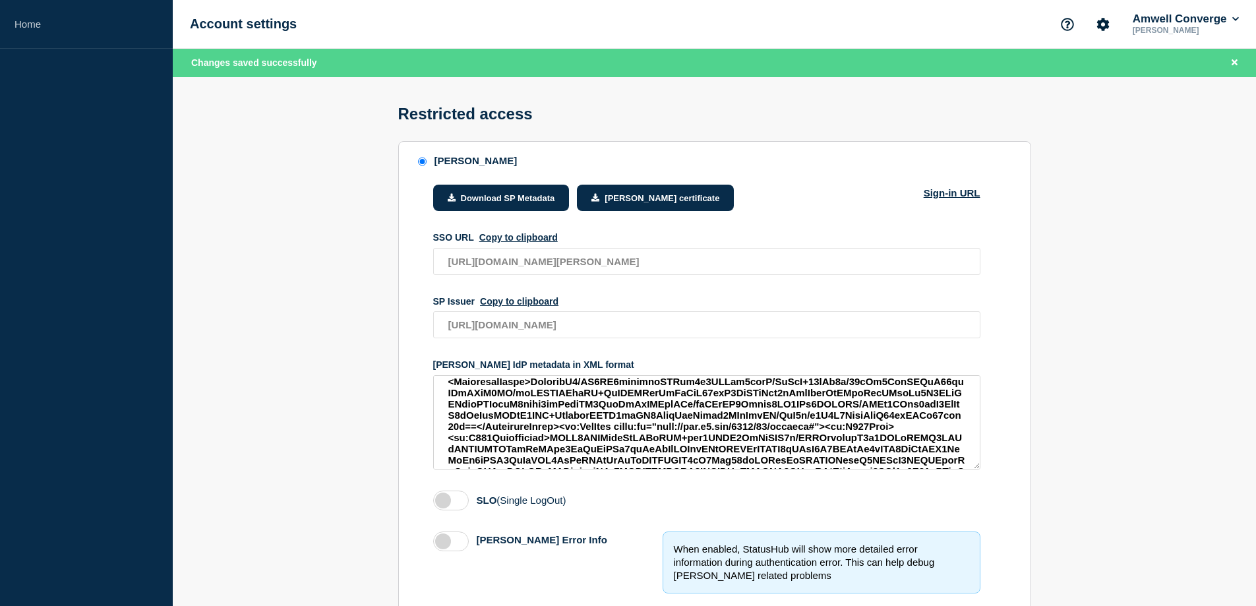
scroll to position [132, 0]
click at [950, 200] on link "Sign-in URL" at bounding box center [951, 209] width 57 height 45
click at [420, 164] on input "SAML" at bounding box center [422, 161] width 9 height 9
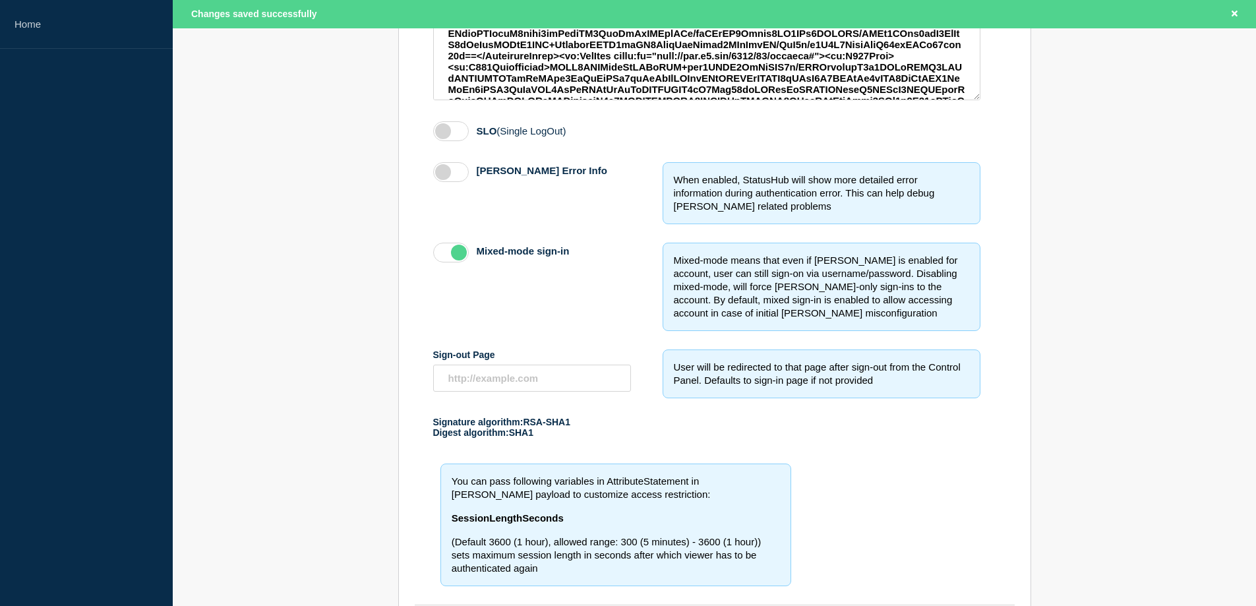
scroll to position [524, 0]
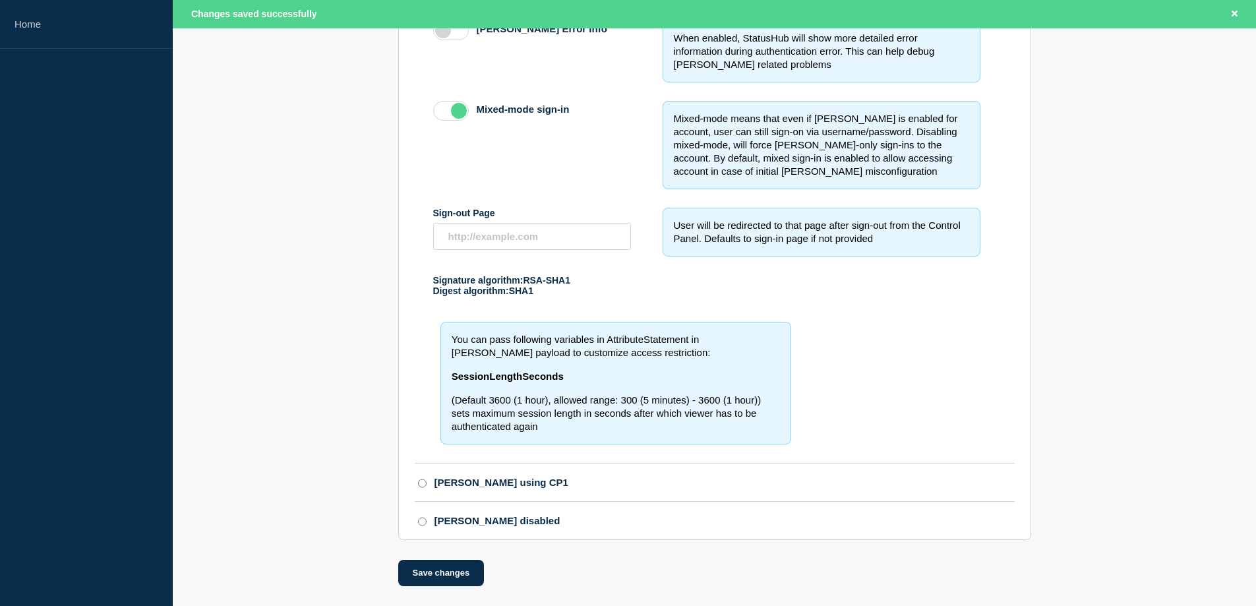
click at [421, 481] on input "SAML using CP1" at bounding box center [422, 482] width 9 height 9
radio input "true"
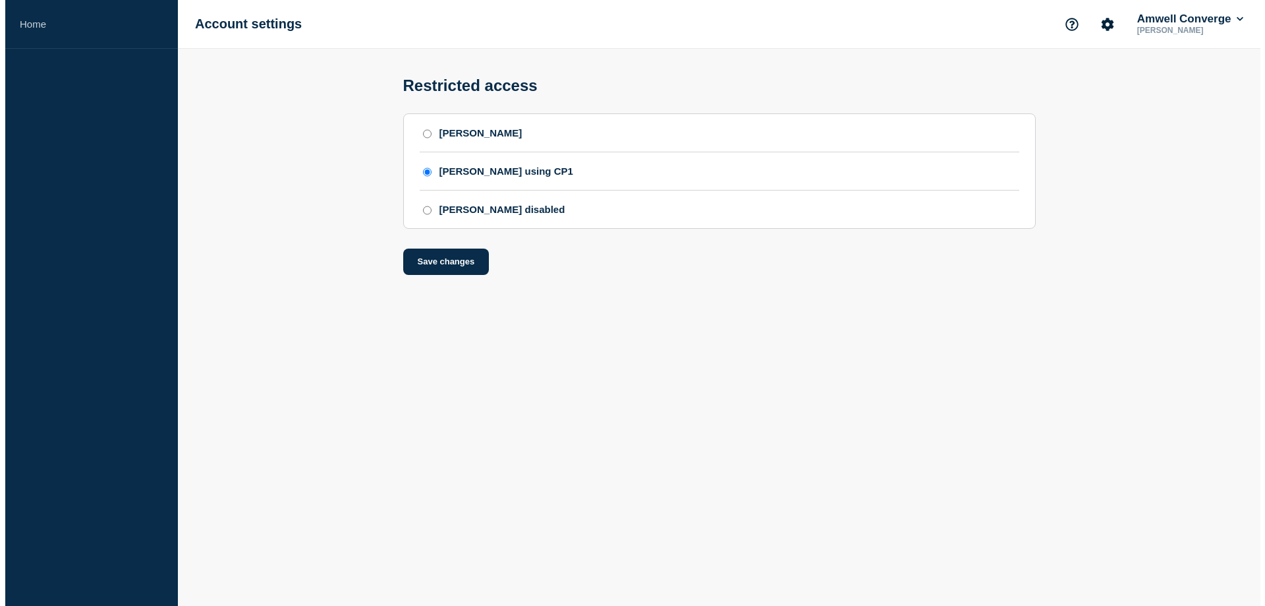
scroll to position [0, 0]
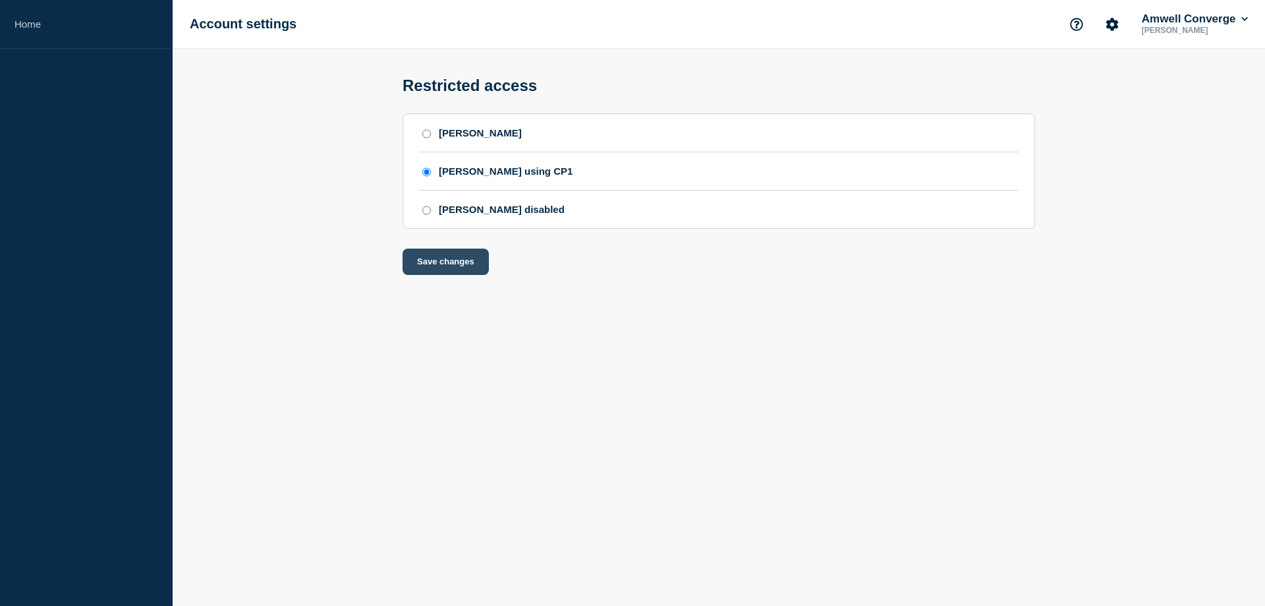
click at [445, 275] on button "Save changes" at bounding box center [446, 261] width 86 height 26
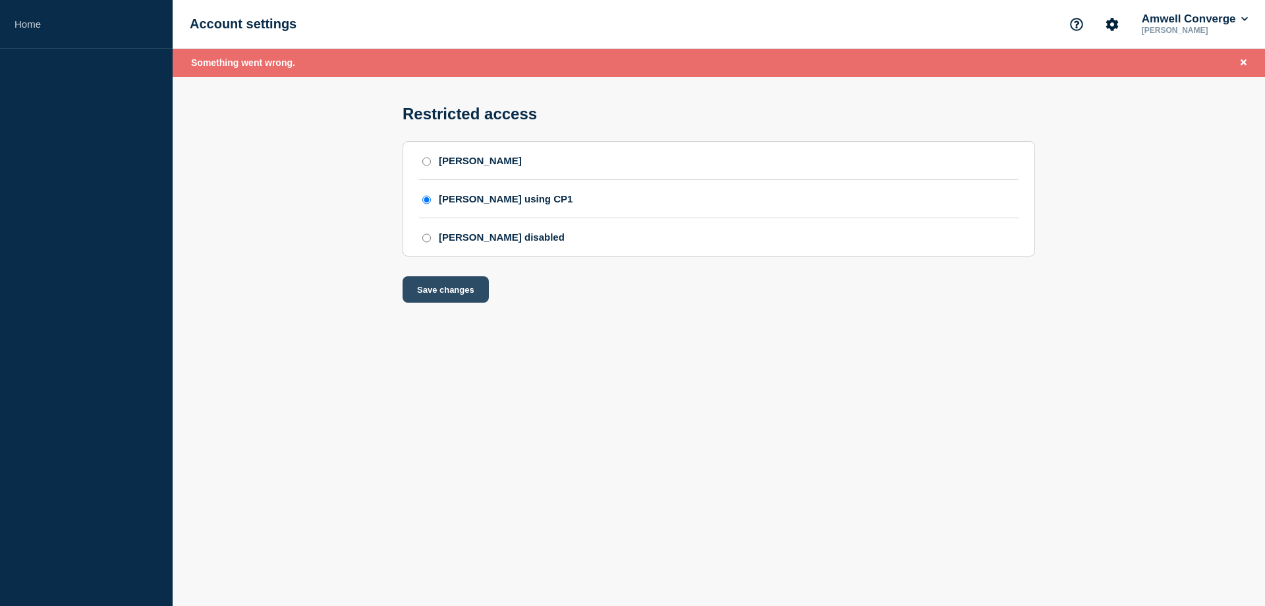
click at [442, 300] on button "Save changes" at bounding box center [446, 289] width 86 height 26
click at [428, 166] on input "SAML" at bounding box center [426, 161] width 9 height 9
radio input "true"
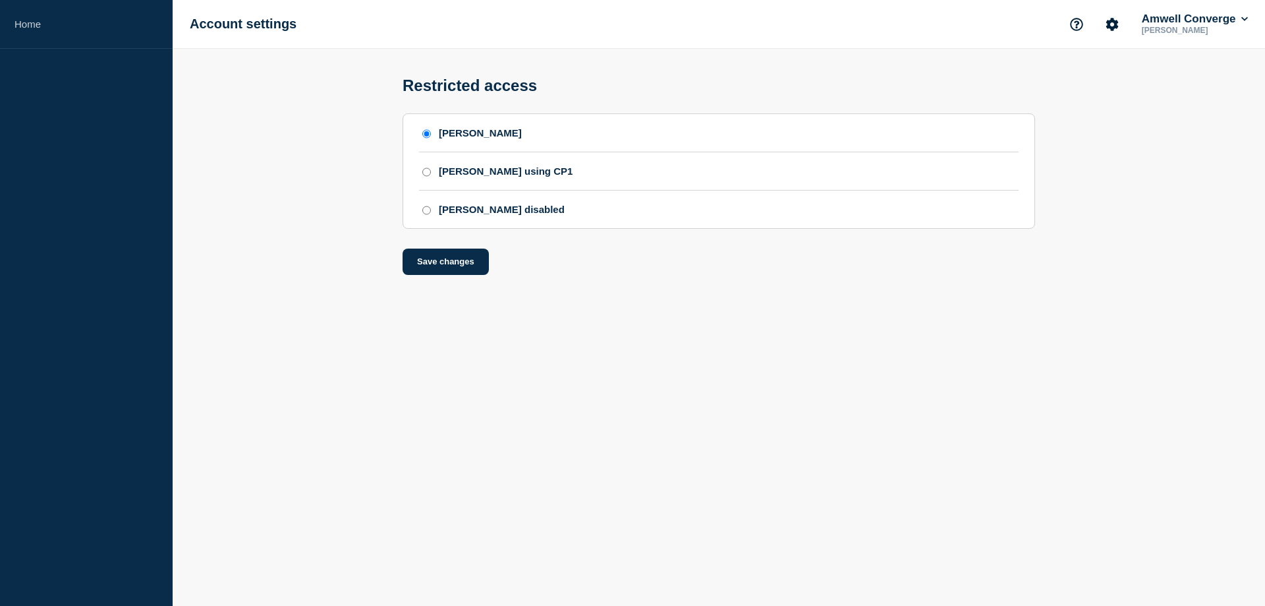
click at [427, 177] on input "SAML using CP1" at bounding box center [426, 171] width 9 height 9
radio input "true"
radio input "false"
click at [451, 275] on button "Save changes" at bounding box center [446, 261] width 86 height 26
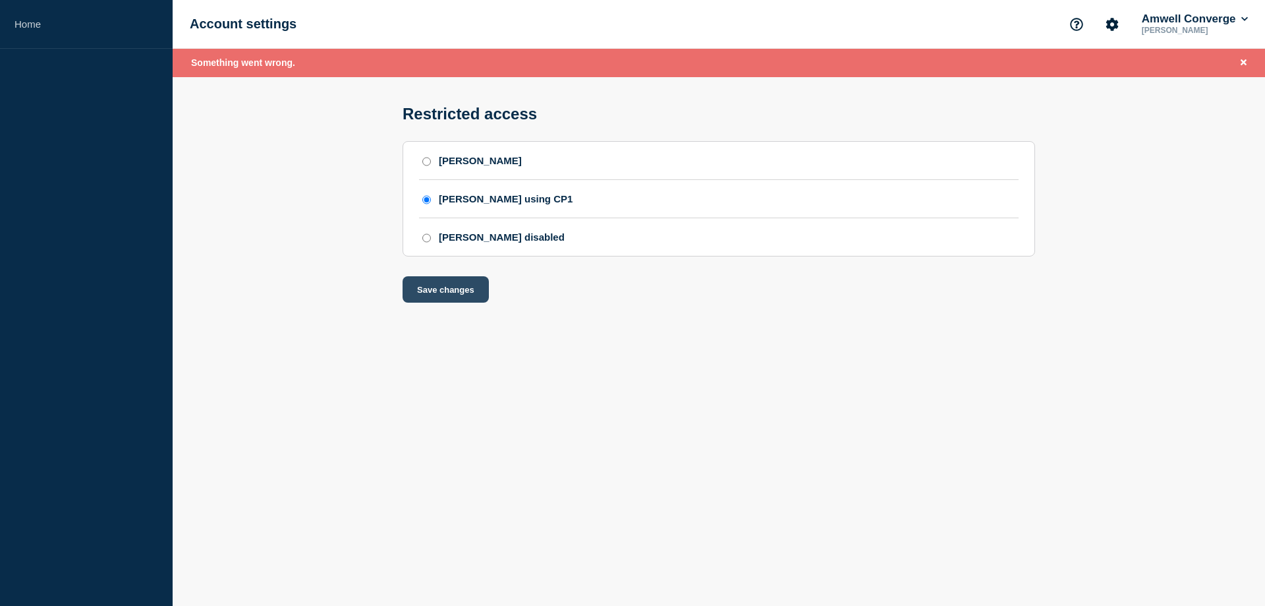
click at [433, 303] on button "Save changes" at bounding box center [446, 289] width 86 height 26
click at [247, 257] on section "SAML SAML using CP1 SAML disabled Save changes" at bounding box center [719, 221] width 1093 height 161
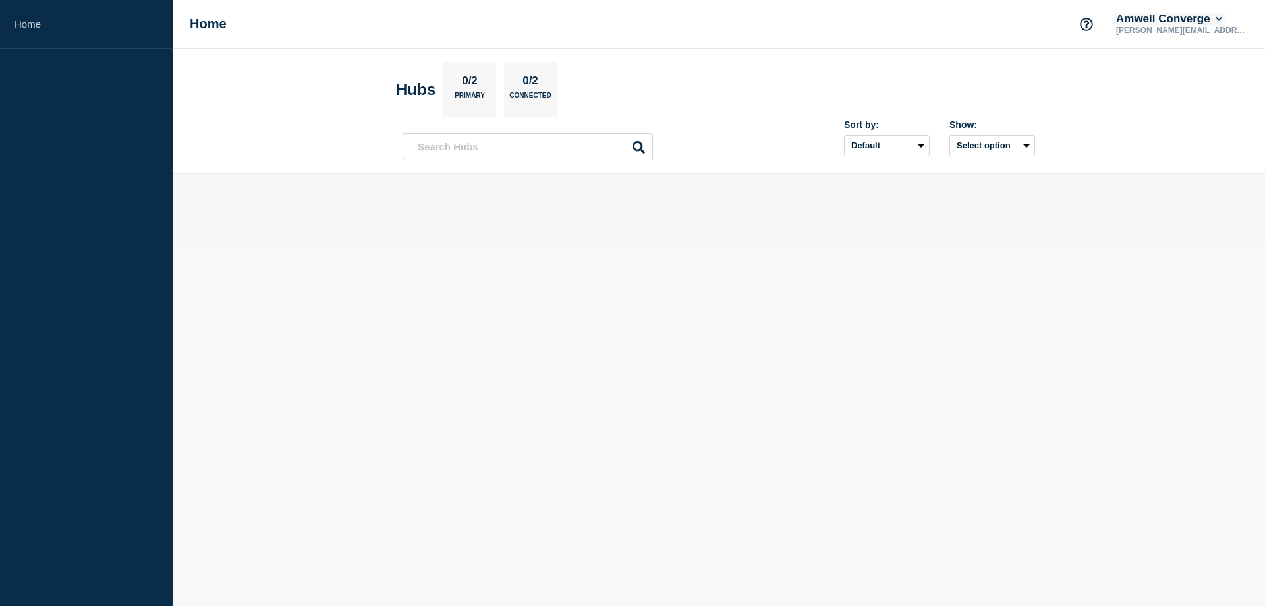
click at [1223, 22] on icon at bounding box center [1219, 19] width 7 height 8
click at [1162, 142] on link "Security" at bounding box center [1163, 141] width 36 height 11
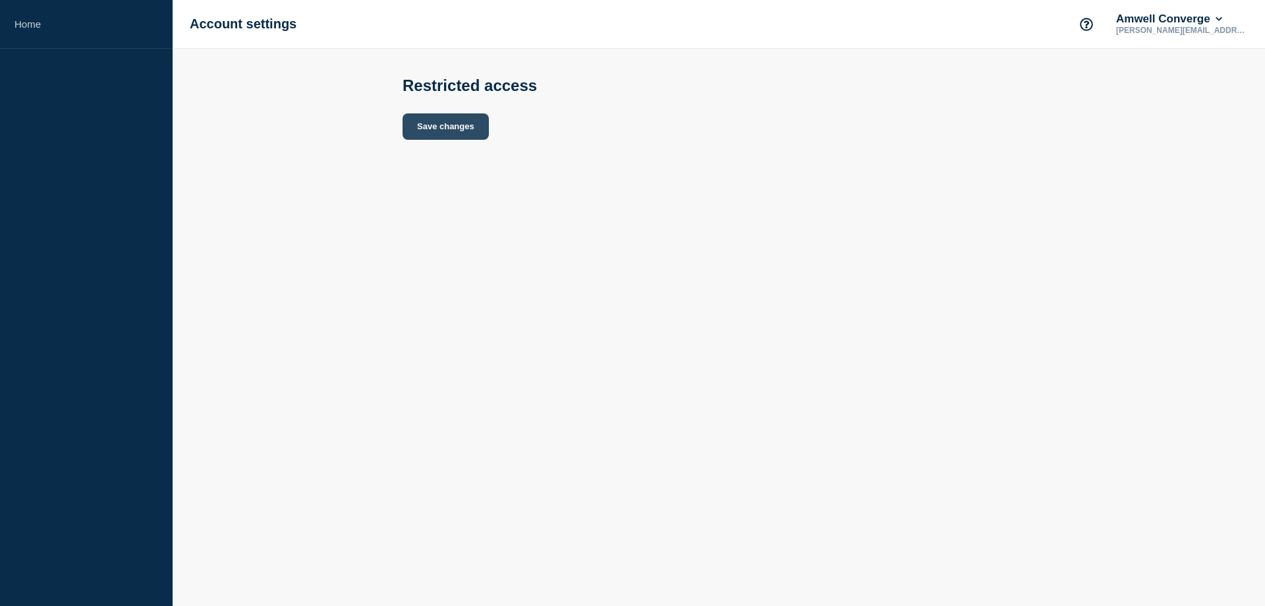
click at [428, 132] on button "Save changes" at bounding box center [446, 126] width 86 height 26
click at [1172, 26] on p "[PERSON_NAME][EMAIL_ADDRESS][PERSON_NAME][DOMAIN_NAME]" at bounding box center [1182, 30] width 137 height 9
click at [42, 59] on aside "Home" at bounding box center [86, 303] width 173 height 606
click at [258, 28] on h1 "Account settings" at bounding box center [243, 23] width 107 height 15
click at [1085, 20] on icon "Support" at bounding box center [1086, 24] width 13 height 13
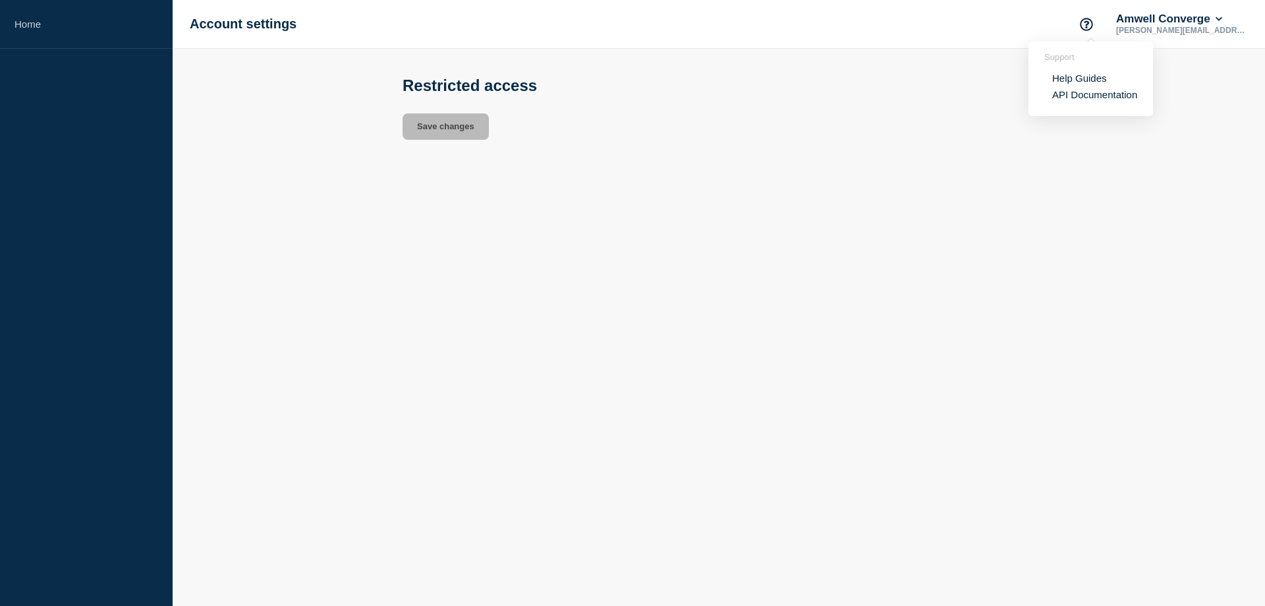
click at [1180, 26] on p "nelson.moura@americanwell.com" at bounding box center [1182, 30] width 137 height 9
click at [1225, 24] on button "Amwell Converge" at bounding box center [1169, 19] width 111 height 13
click at [1156, 127] on link "User settings" at bounding box center [1174, 125] width 58 height 11
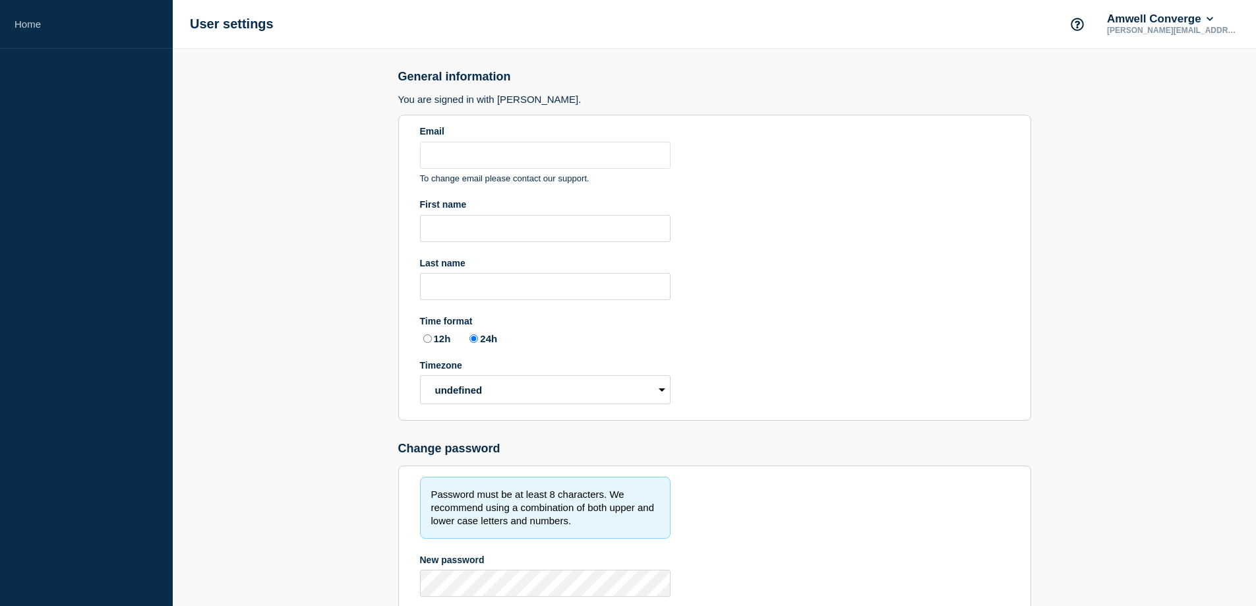
type input "[PERSON_NAME][EMAIL_ADDRESS][PERSON_NAME][DOMAIN_NAME]"
radio input "true"
select select "hub"
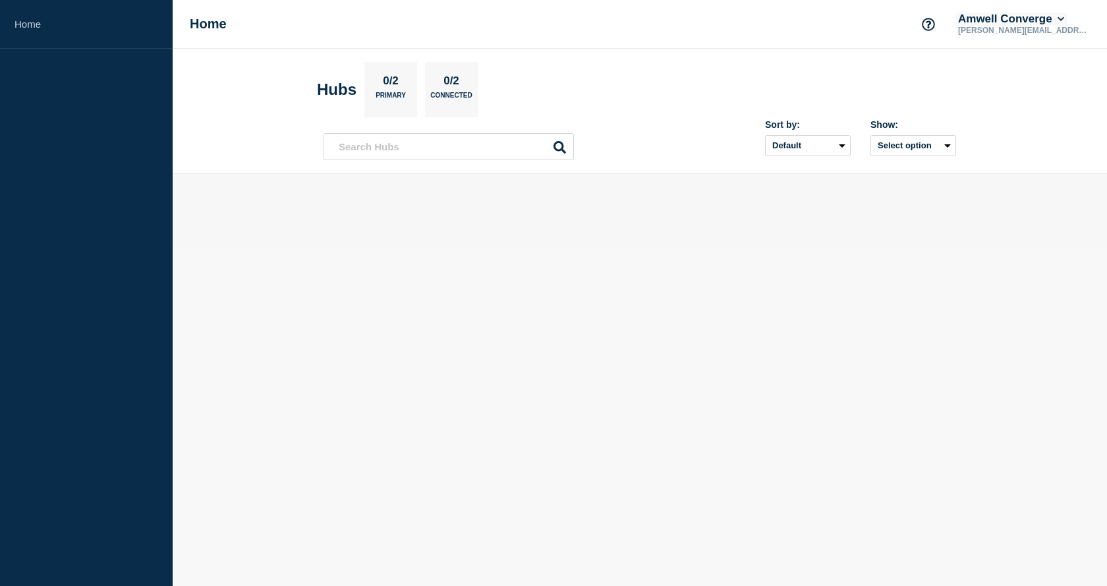
click at [1065, 18] on icon at bounding box center [1061, 19] width 7 height 8
click at [1018, 175] on button "Log out" at bounding box center [1003, 174] width 33 height 11
click at [1064, 20] on icon at bounding box center [1061, 19] width 7 height 4
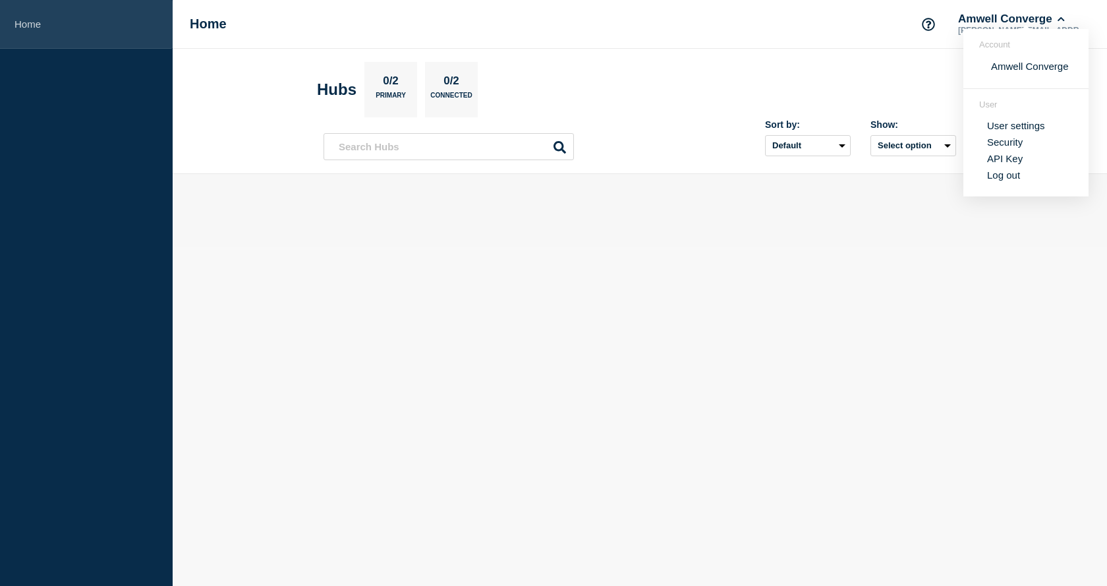
click at [20, 24] on link "Home" at bounding box center [86, 24] width 173 height 49
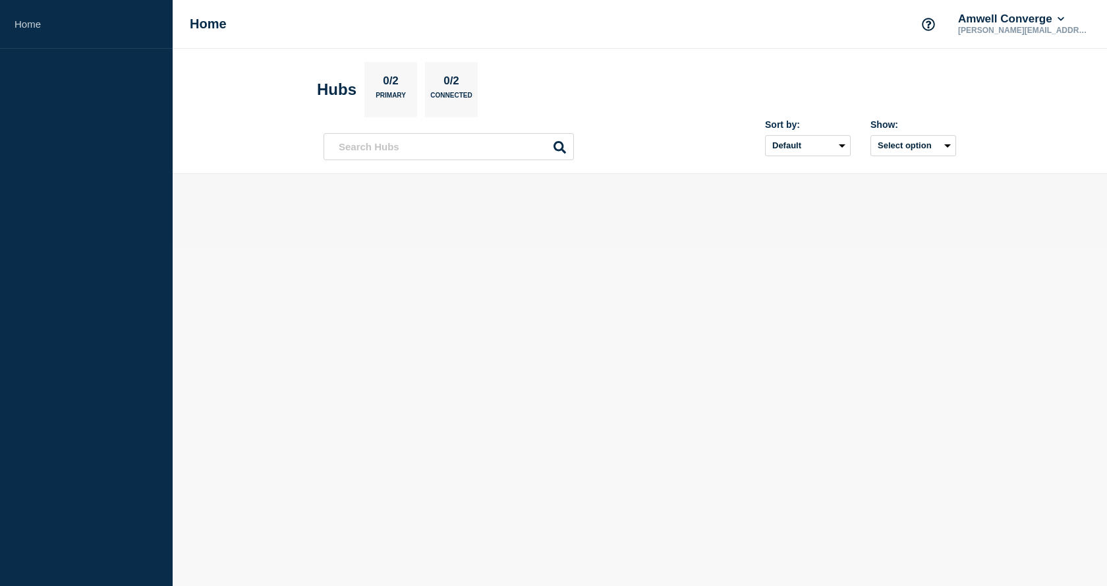
click at [210, 24] on h1 "Home" at bounding box center [208, 23] width 37 height 15
click at [453, 97] on p "Connected" at bounding box center [451, 99] width 42 height 14
click at [387, 88] on p "0/2" at bounding box center [391, 82] width 26 height 17
click at [446, 90] on p "0/2" at bounding box center [452, 82] width 26 height 17
drag, startPoint x: 328, startPoint y: 90, endPoint x: 444, endPoint y: 77, distance: 116.7
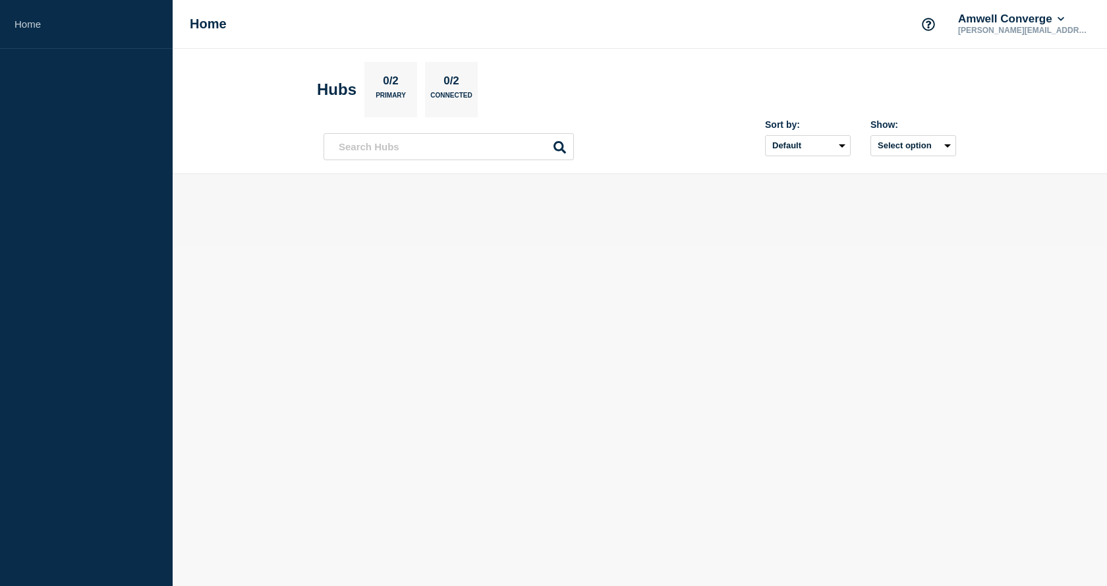
click at [328, 90] on h2 "Hubs" at bounding box center [337, 89] width 40 height 18
click at [1047, 22] on button "Amwell Converge" at bounding box center [1011, 19] width 111 height 13
click at [1008, 140] on link "Security" at bounding box center [1005, 141] width 36 height 11
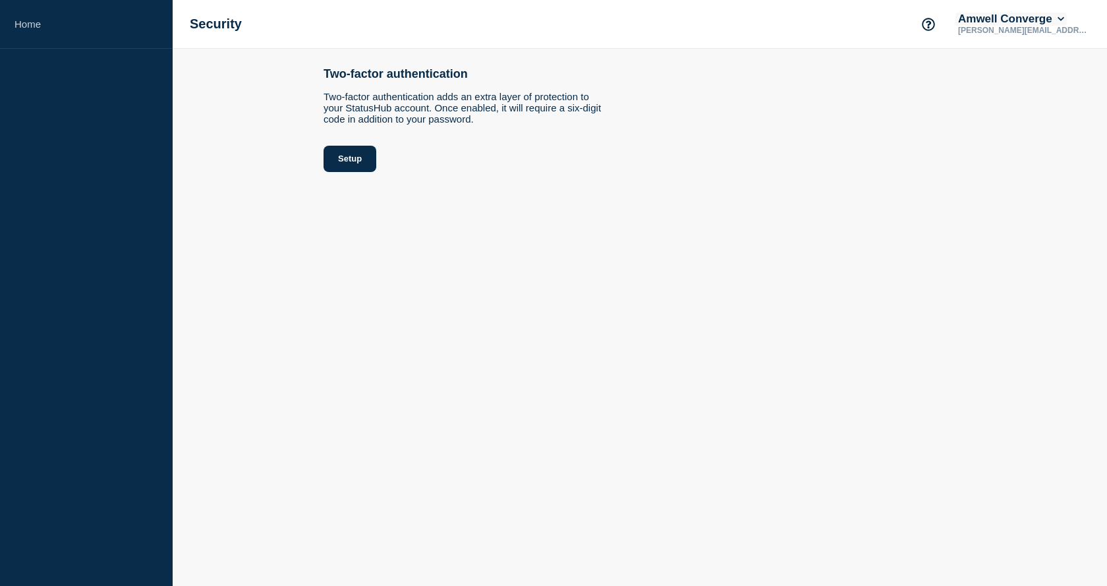
click at [1058, 15] on button "Amwell Converge" at bounding box center [1011, 19] width 111 height 13
click at [900, 75] on h2 "Two-factor authentication" at bounding box center [640, 74] width 633 height 14
click at [931, 27] on icon "Account settings" at bounding box center [929, 24] width 13 height 13
click at [922, 80] on link "Team Members" at bounding box center [937, 77] width 68 height 11
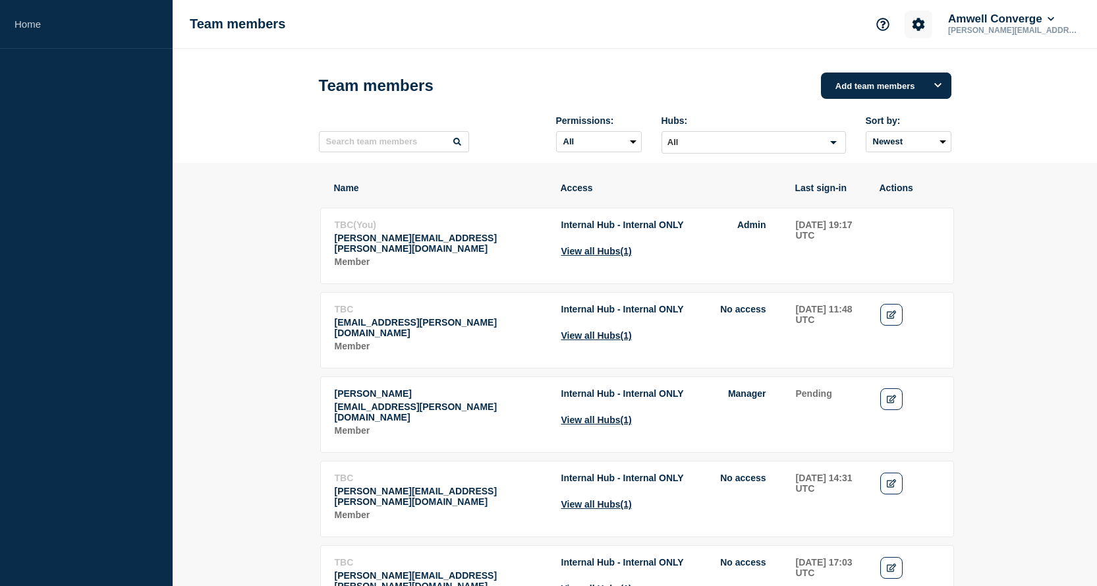
click at [922, 26] on icon "Account settings" at bounding box center [918, 24] width 13 height 13
click at [781, 51] on div "Team members Add team members Permissions: All Admin Manager Editor No access H…" at bounding box center [635, 106] width 662 height 114
click at [35, 26] on link "Home" at bounding box center [86, 24] width 173 height 49
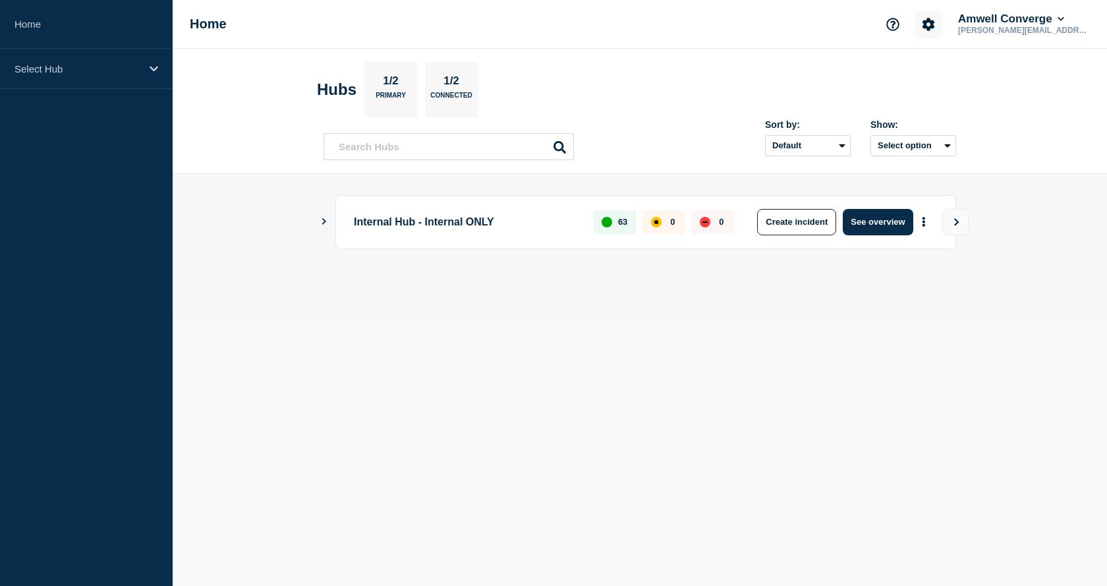
click at [929, 28] on icon "Account settings" at bounding box center [929, 24] width 13 height 13
click at [929, 78] on link "Team Members" at bounding box center [937, 77] width 68 height 11
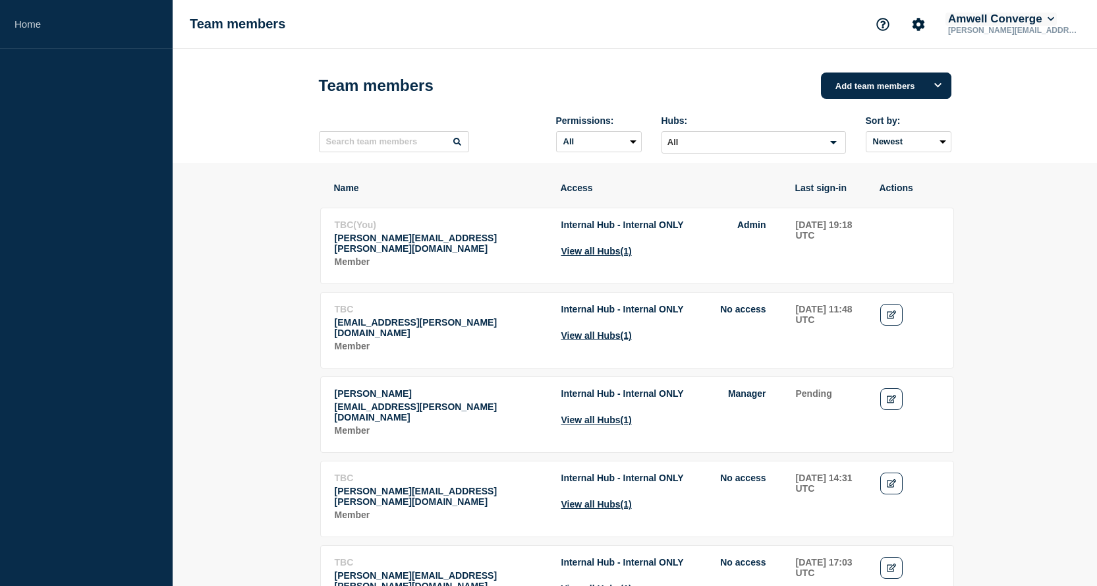
click at [1055, 21] on icon at bounding box center [1051, 19] width 7 height 8
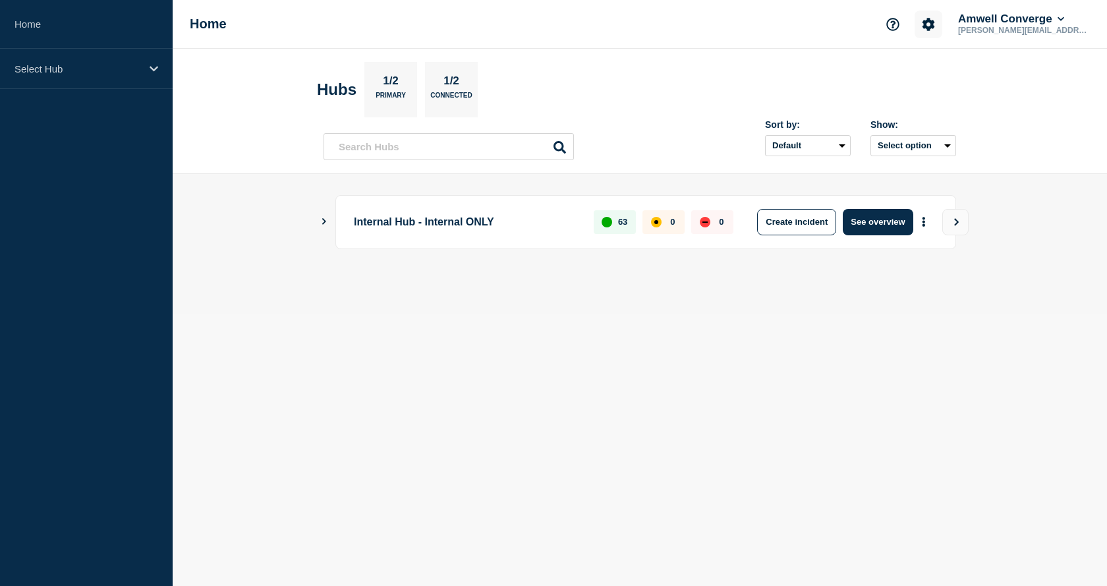
click at [928, 26] on icon "Account settings" at bounding box center [929, 24] width 13 height 13
click at [935, 78] on link "Team Members" at bounding box center [937, 77] width 68 height 11
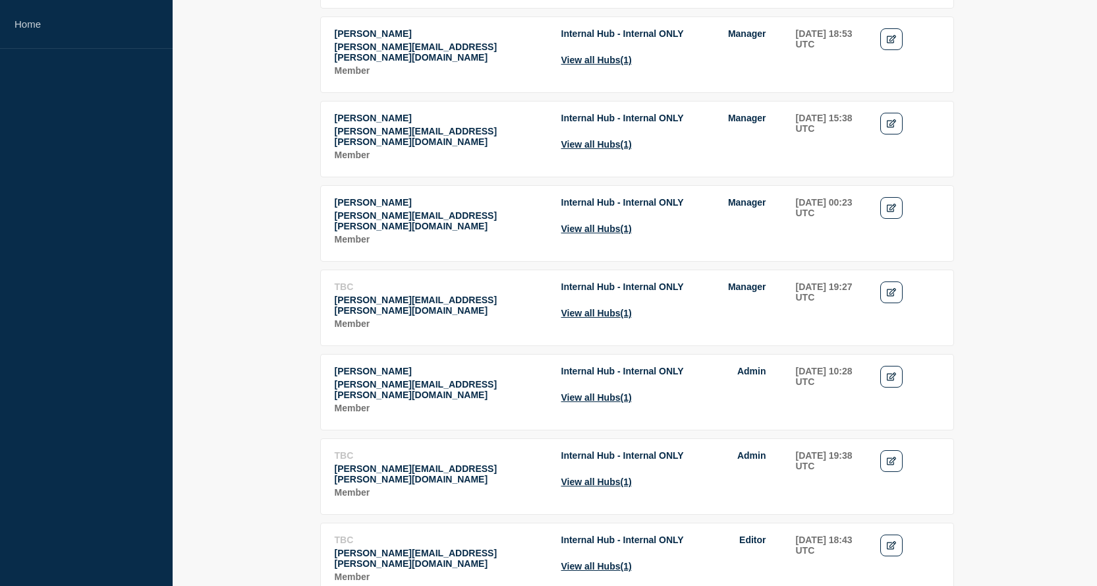
scroll to position [527, 0]
